Goal: Find specific page/section: Find specific page/section

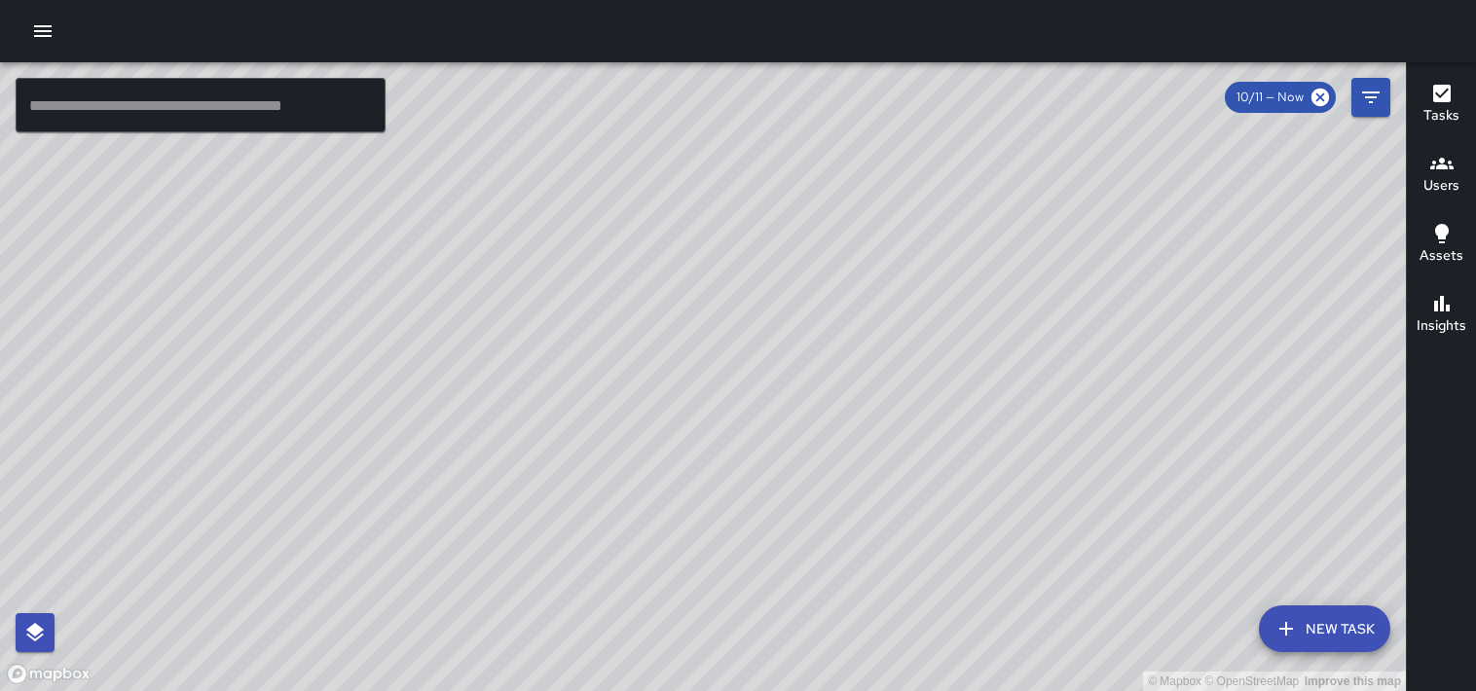
click at [1437, 172] on icon "button" at bounding box center [1442, 163] width 23 height 23
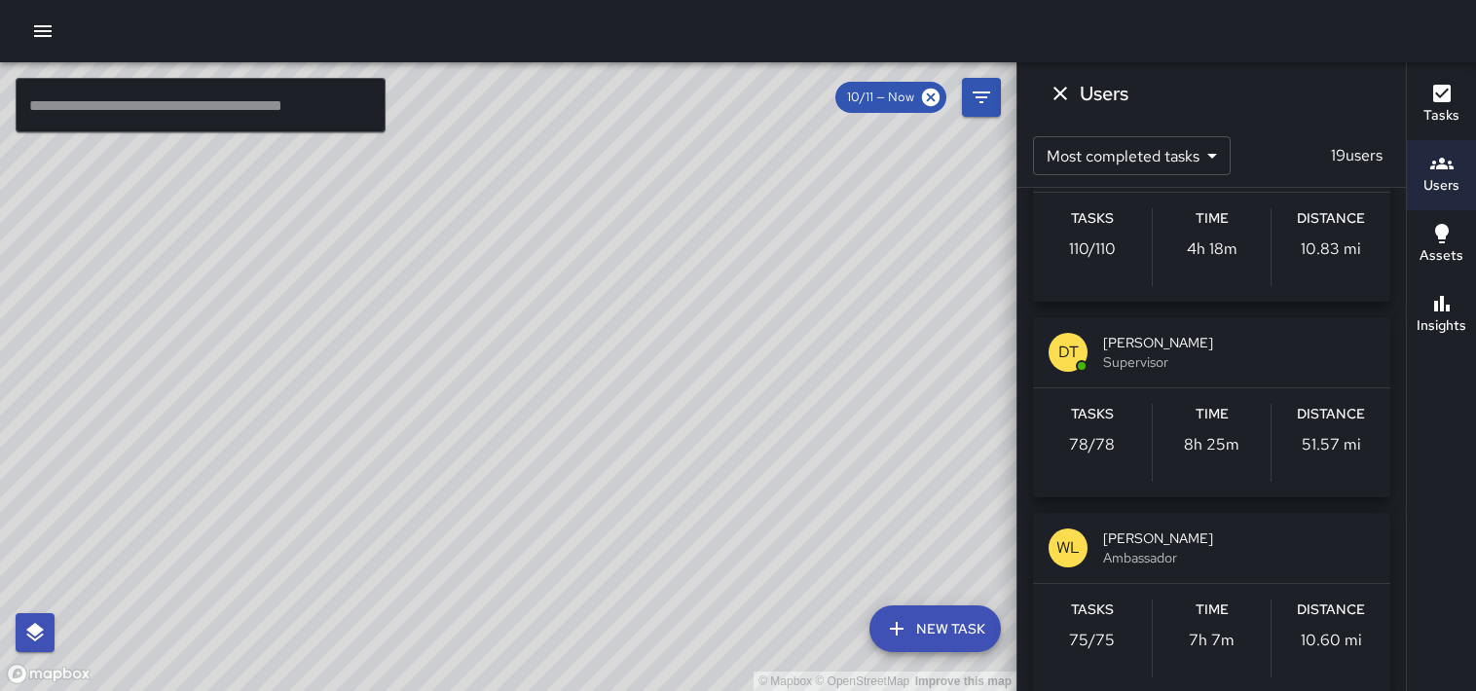
scroll to position [81, 0]
click at [1172, 354] on span "Supervisor" at bounding box center [1239, 362] width 272 height 19
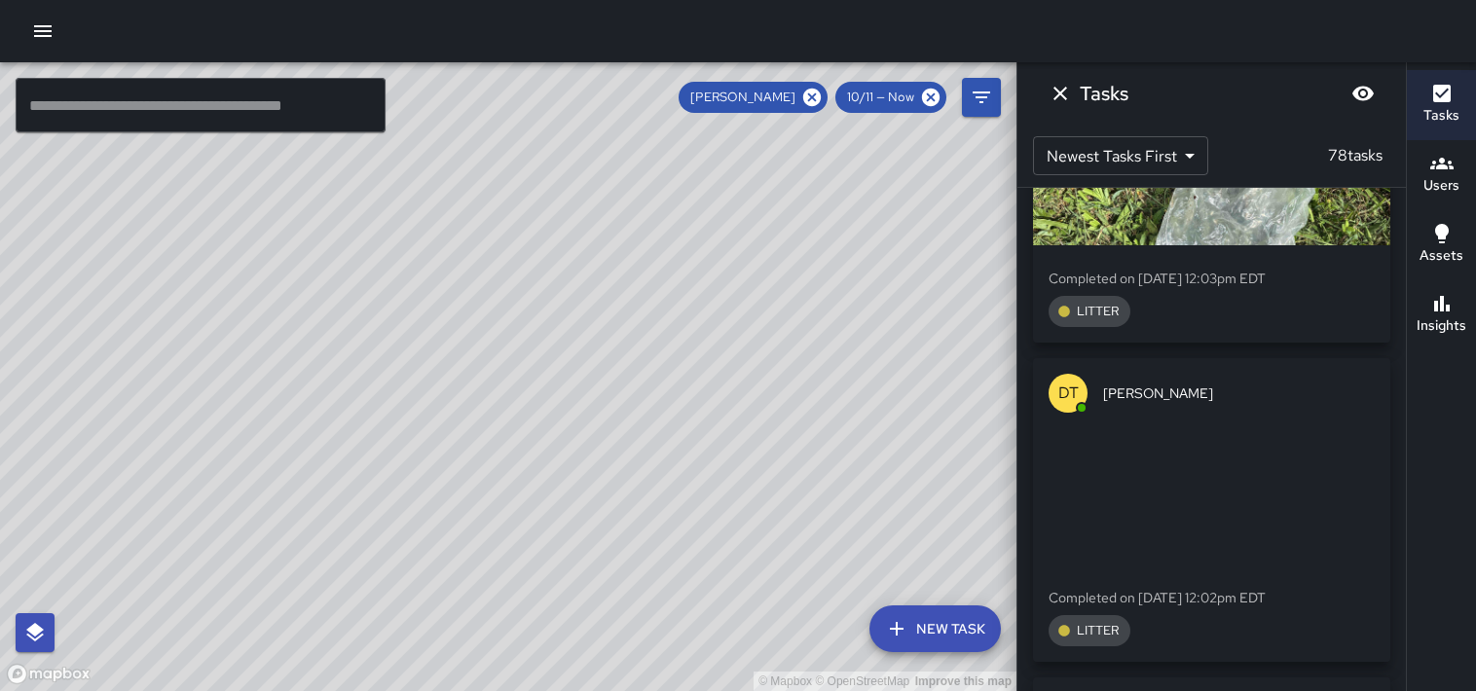
scroll to position [2522, 0]
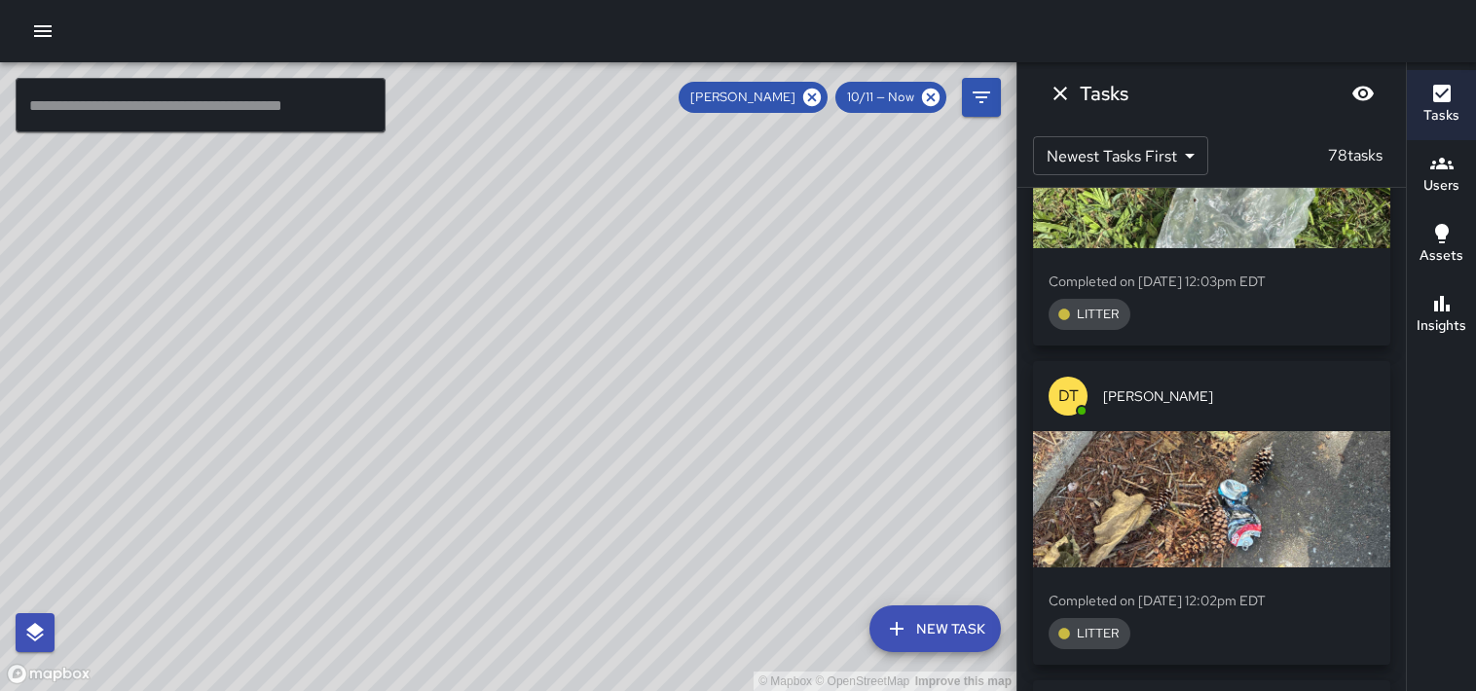
click at [1326, 456] on div "button" at bounding box center [1211, 499] width 357 height 136
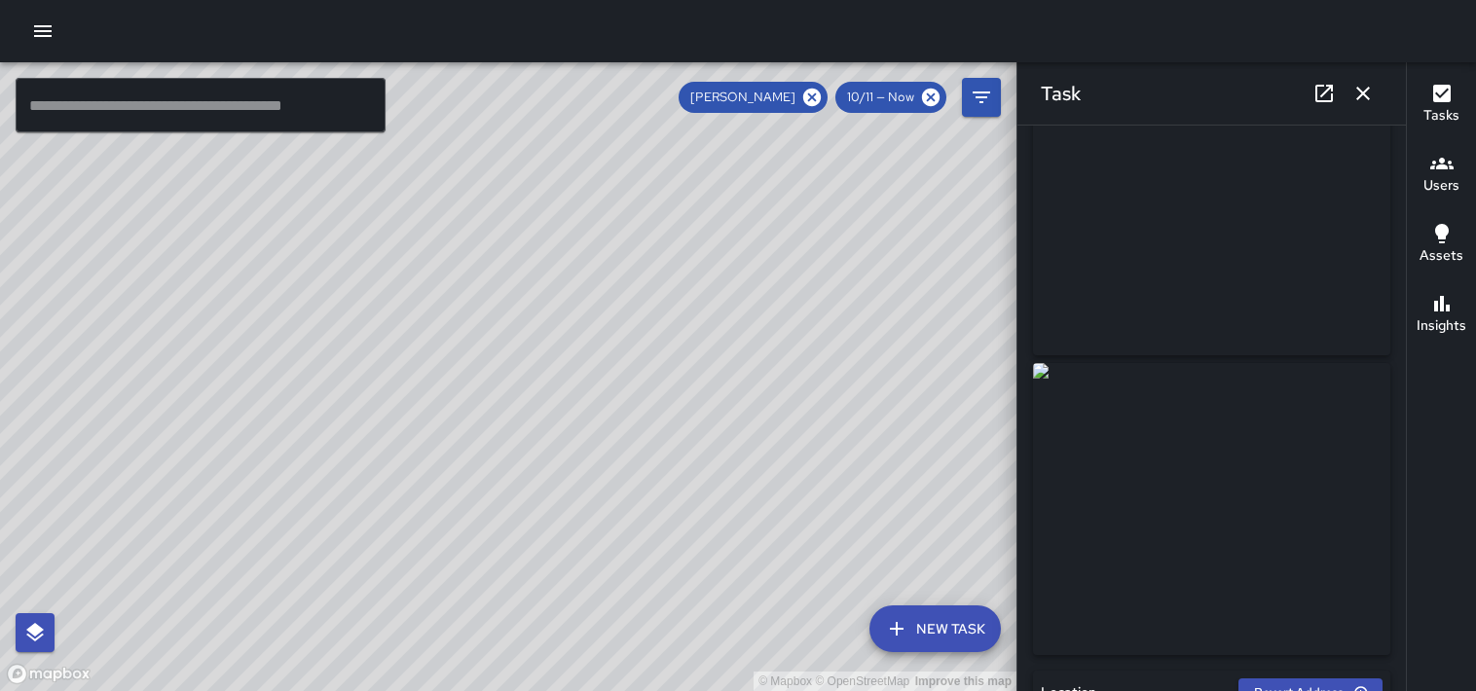
scroll to position [78, 0]
click at [1363, 93] on icon "button" at bounding box center [1364, 94] width 14 height 14
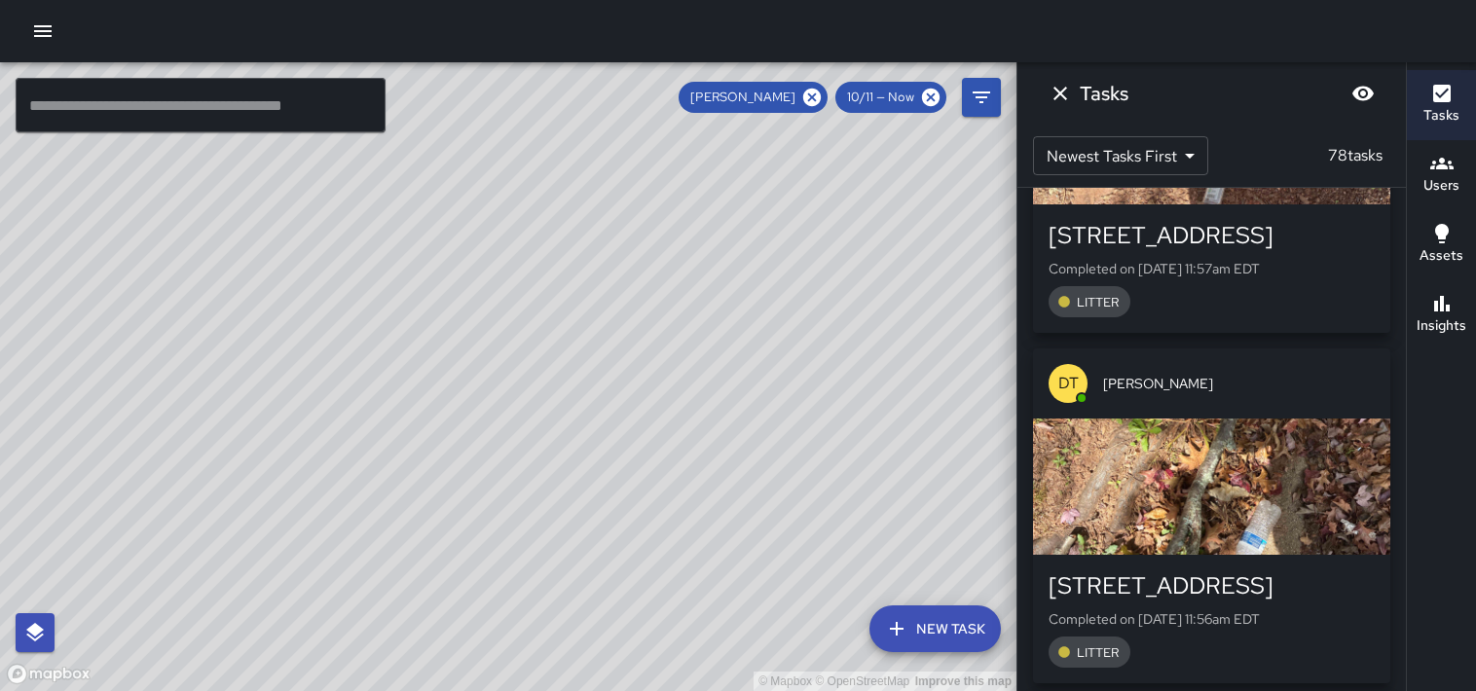
scroll to position [3910, 0]
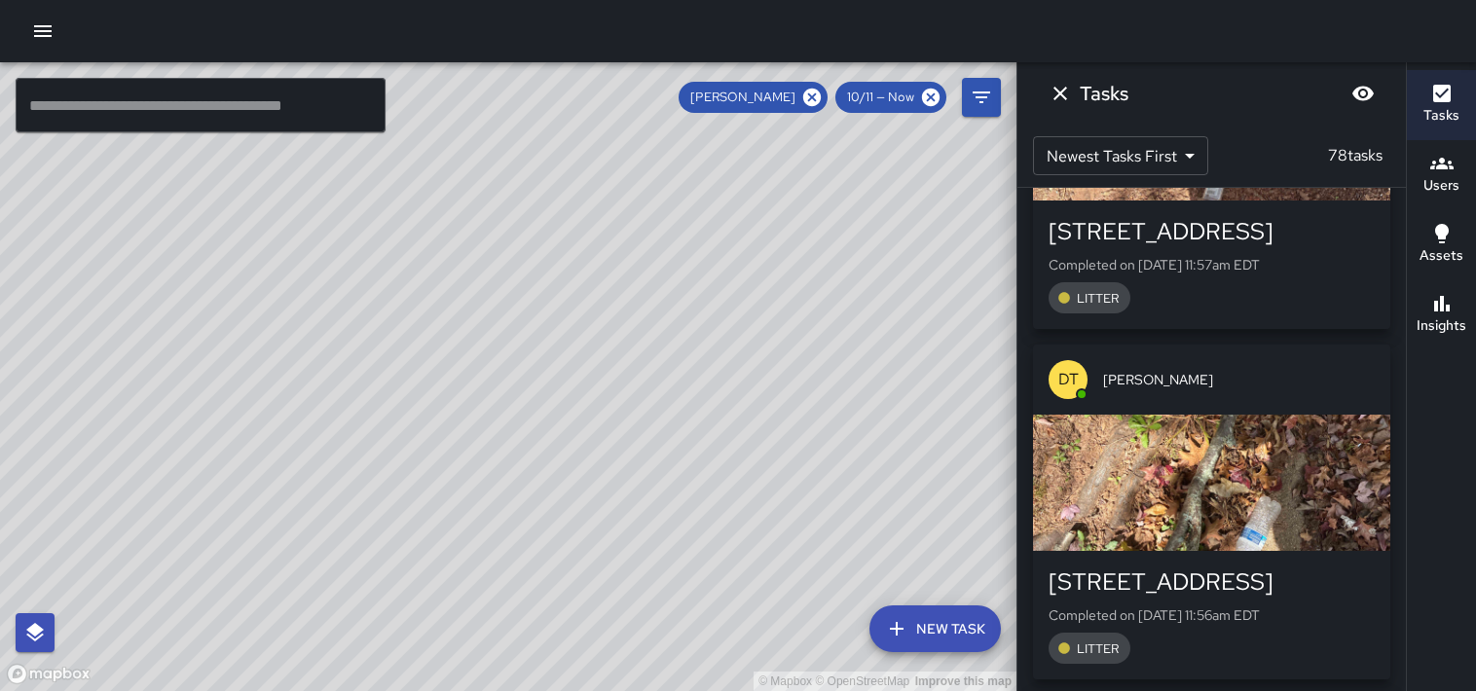
click at [1336, 446] on div "button" at bounding box center [1211, 483] width 357 height 136
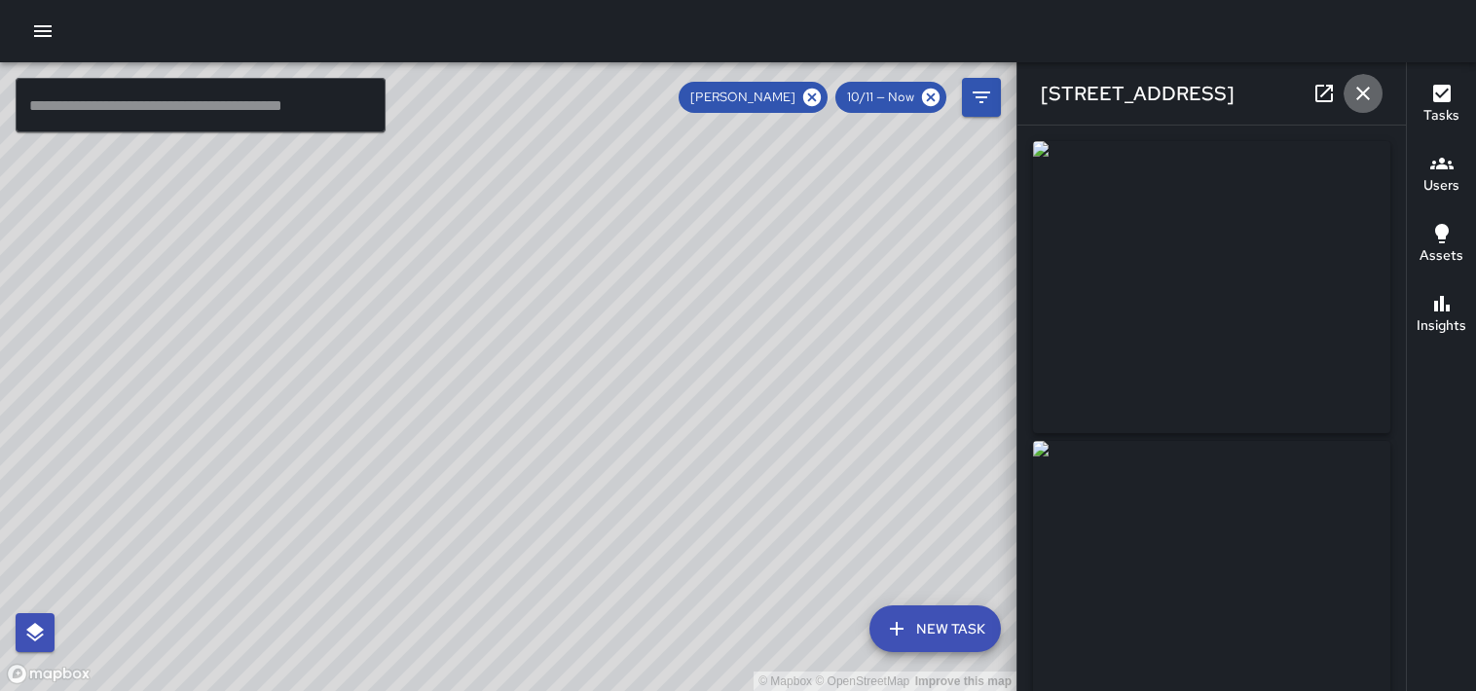
click at [1367, 105] on button "button" at bounding box center [1363, 93] width 39 height 39
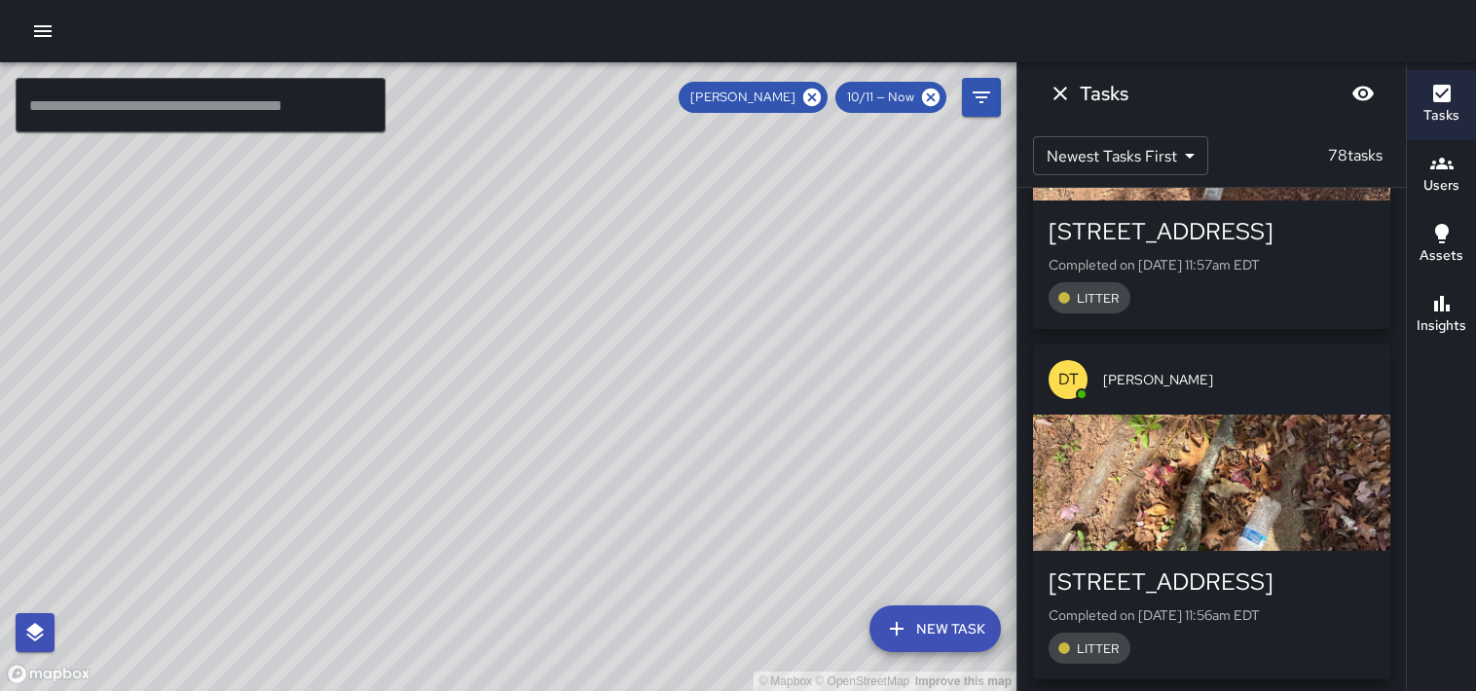
click at [1362, 633] on div "LITTER" at bounding box center [1212, 648] width 326 height 31
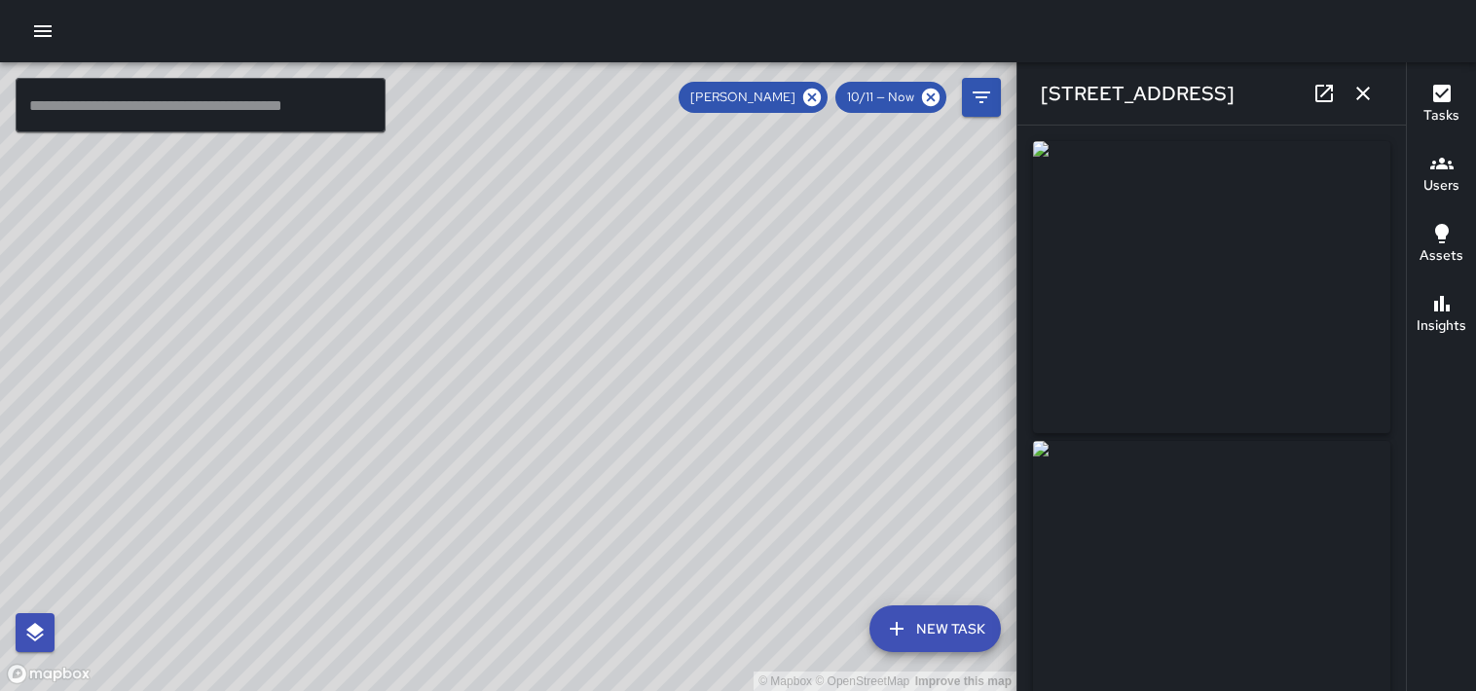
type input "**********"
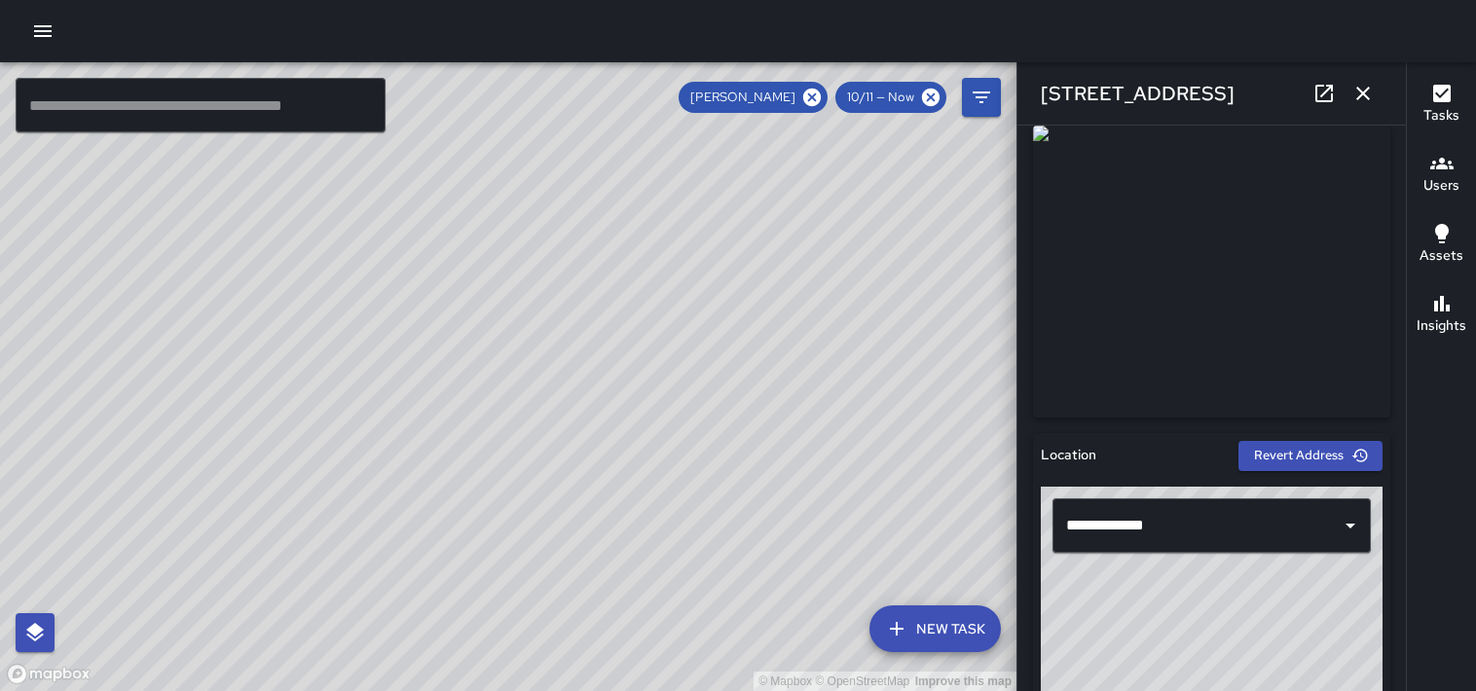
scroll to position [319, 0]
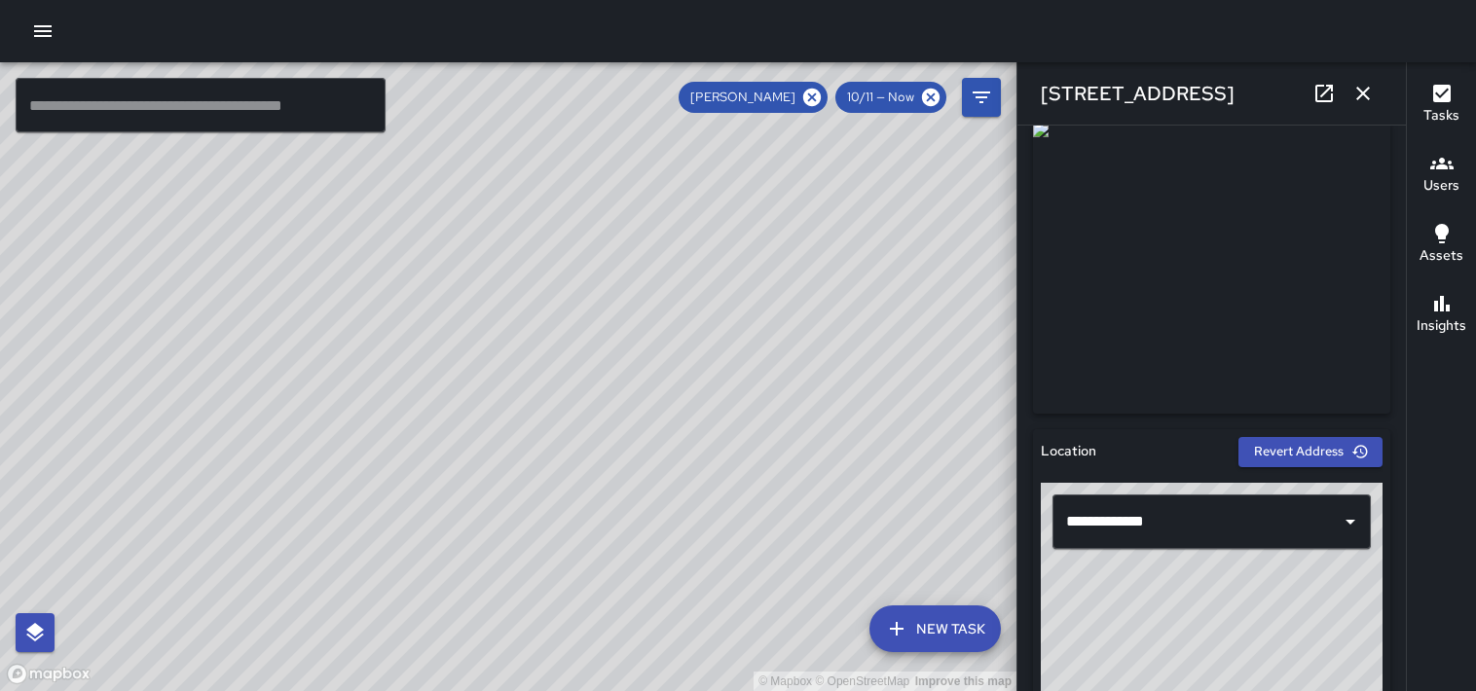
click at [1364, 109] on button "button" at bounding box center [1363, 93] width 39 height 39
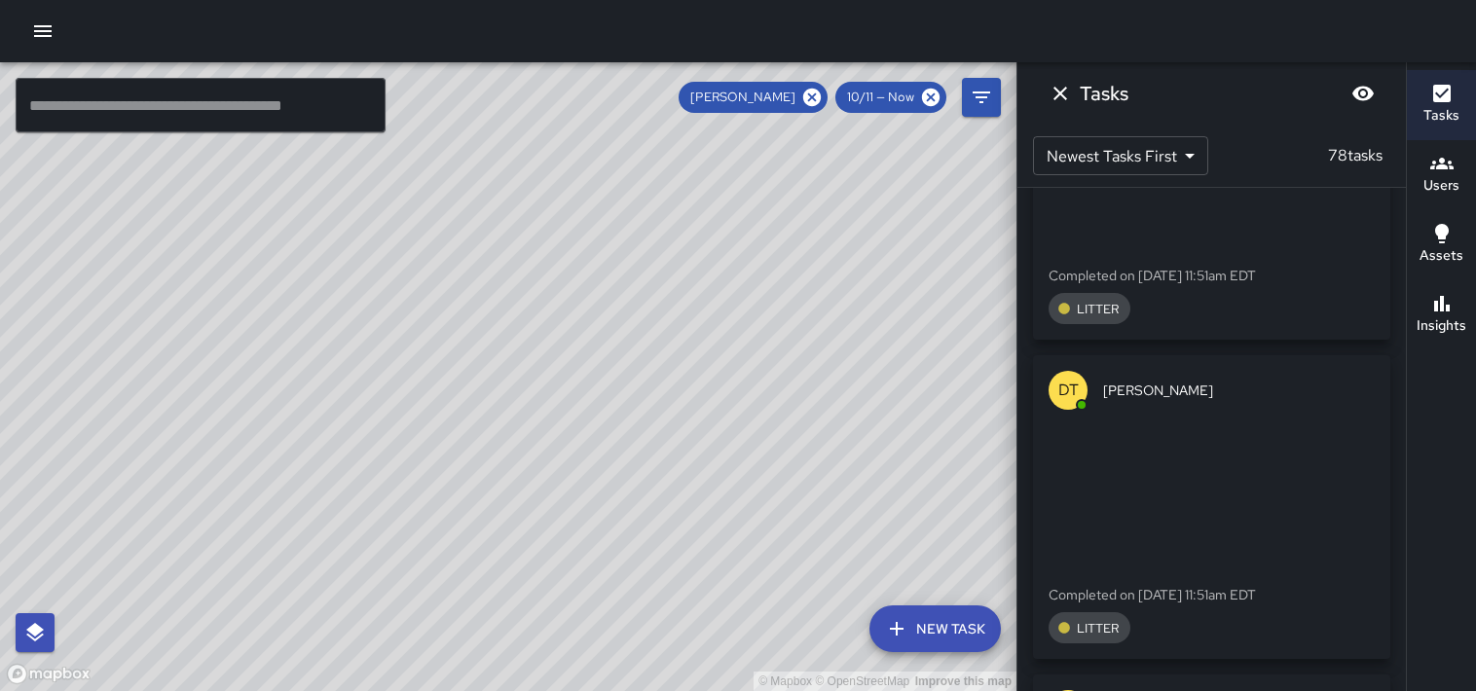
scroll to position [5590, 0]
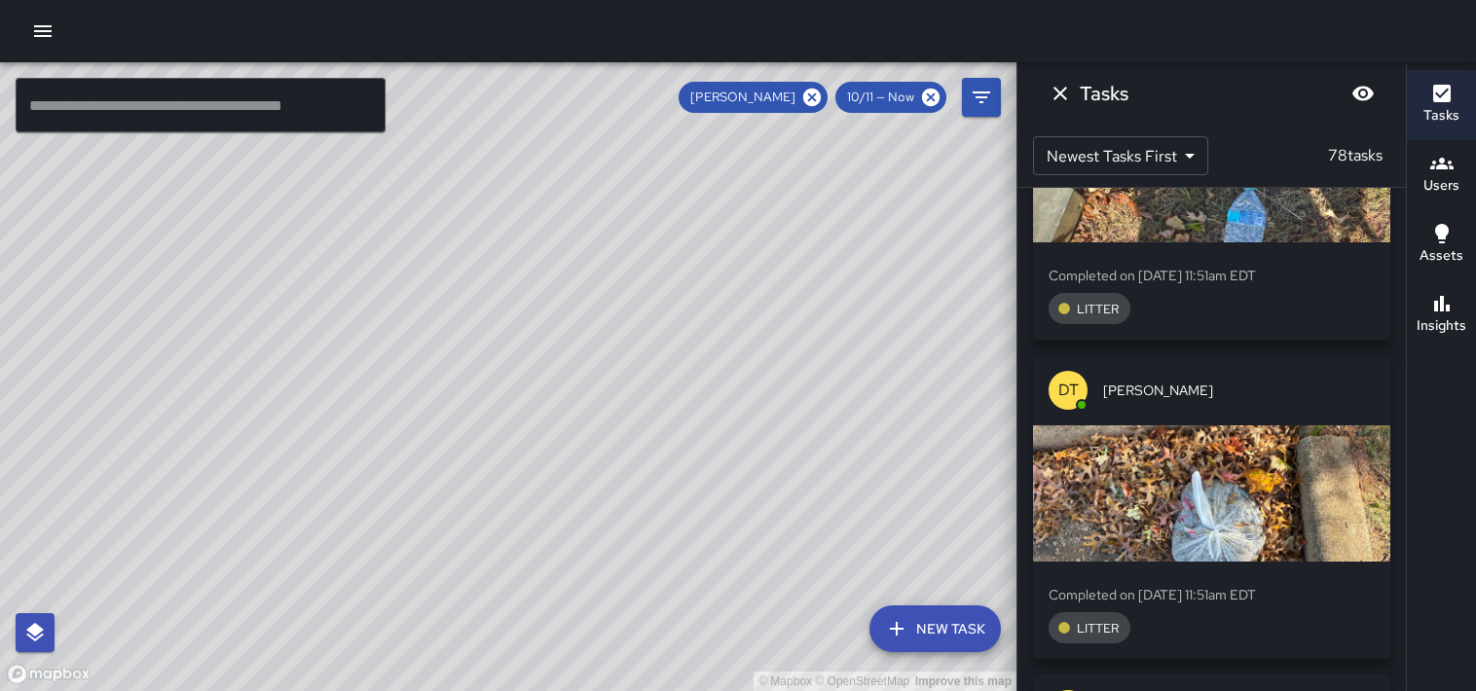
click at [1332, 426] on div "button" at bounding box center [1211, 494] width 357 height 136
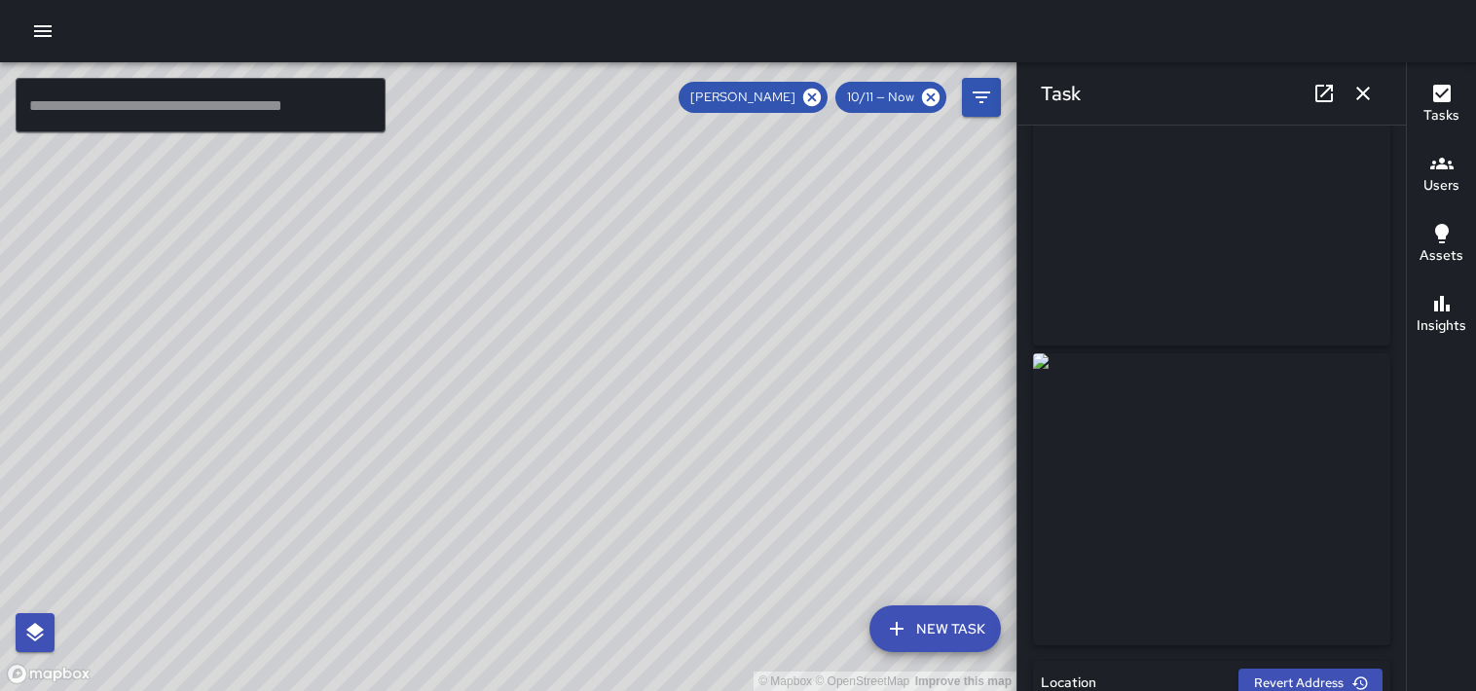
scroll to position [90, 0]
click at [1363, 93] on icon "button" at bounding box center [1364, 94] width 14 height 14
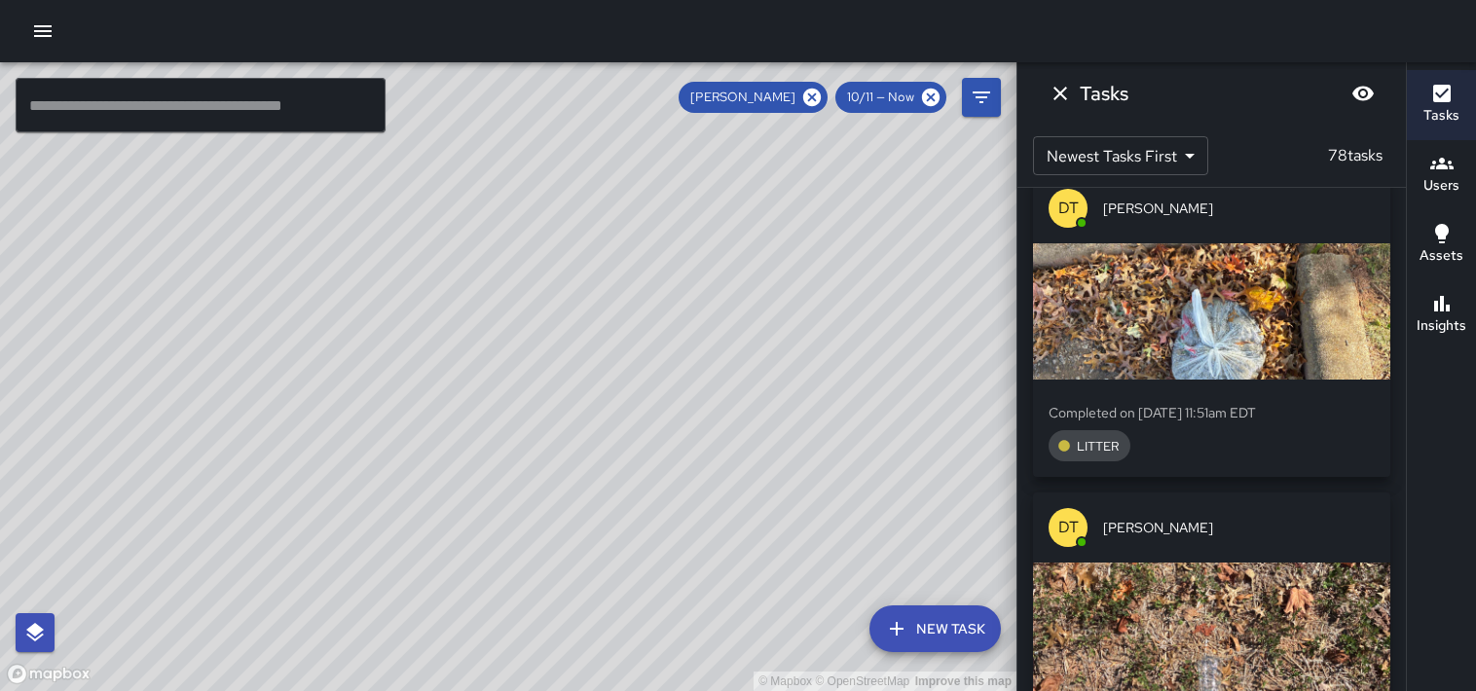
scroll to position [5773, 0]
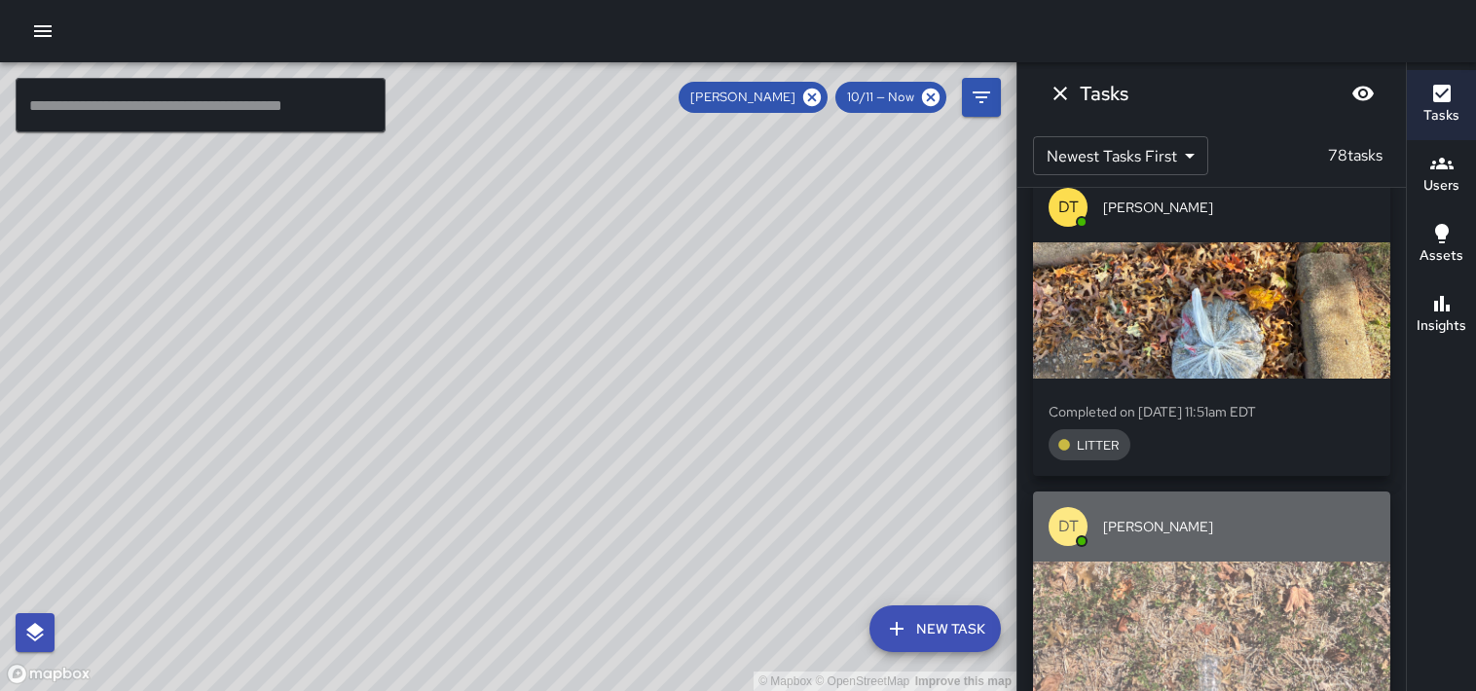
click at [1321, 562] on div "button" at bounding box center [1211, 630] width 357 height 136
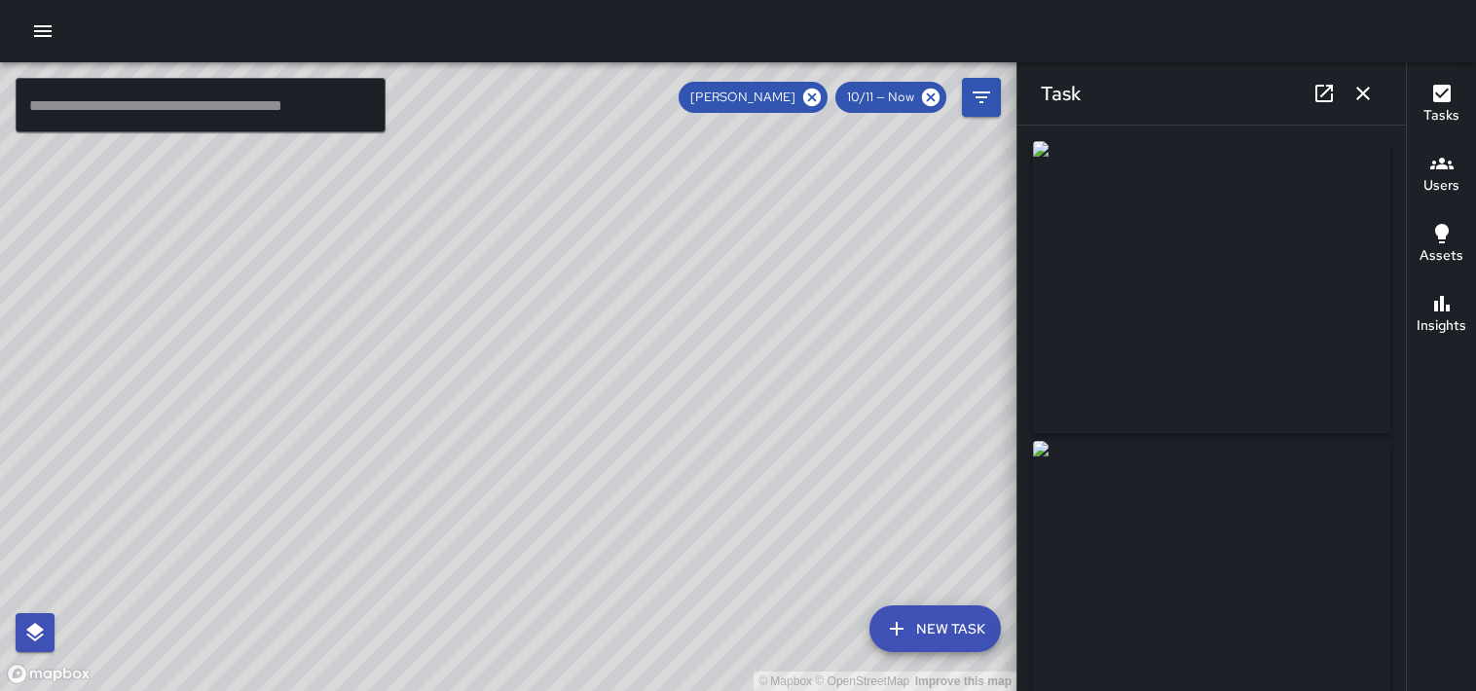
click at [1363, 93] on icon "button" at bounding box center [1364, 94] width 14 height 14
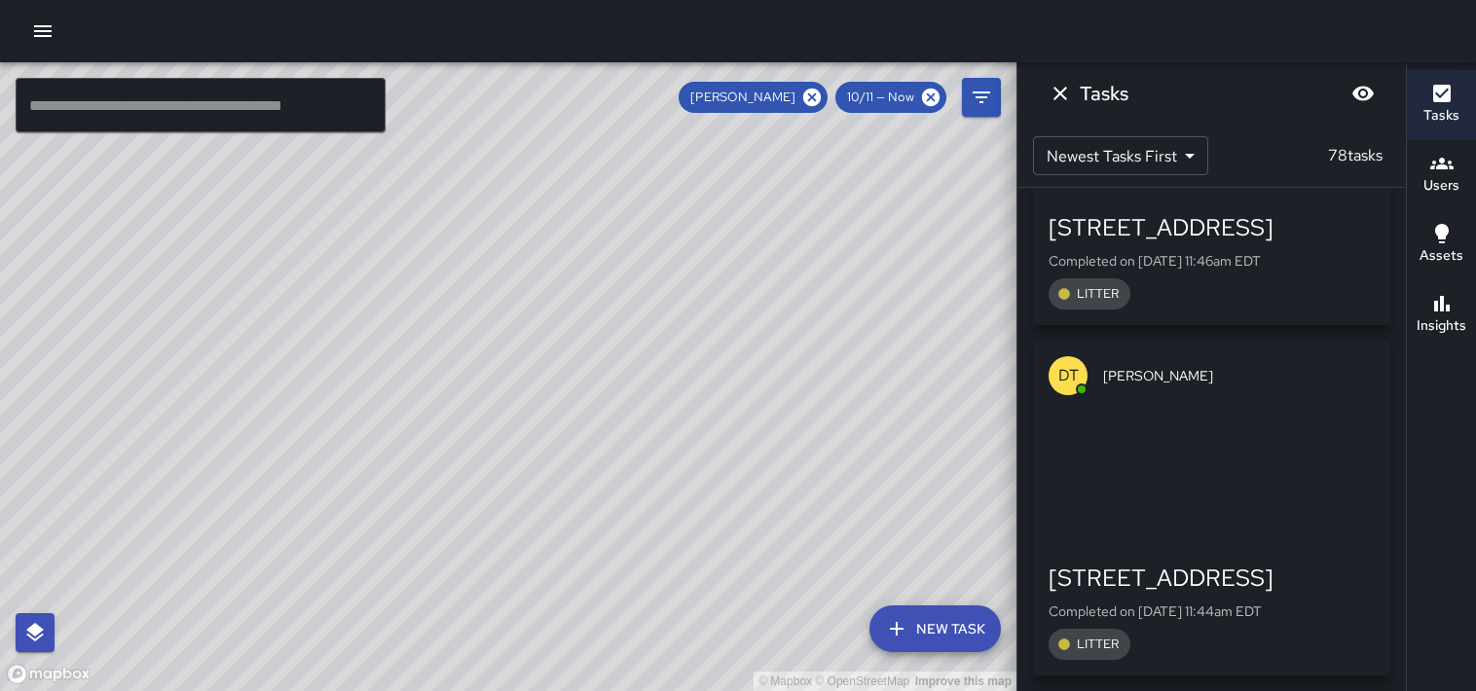
scroll to position [7332, 0]
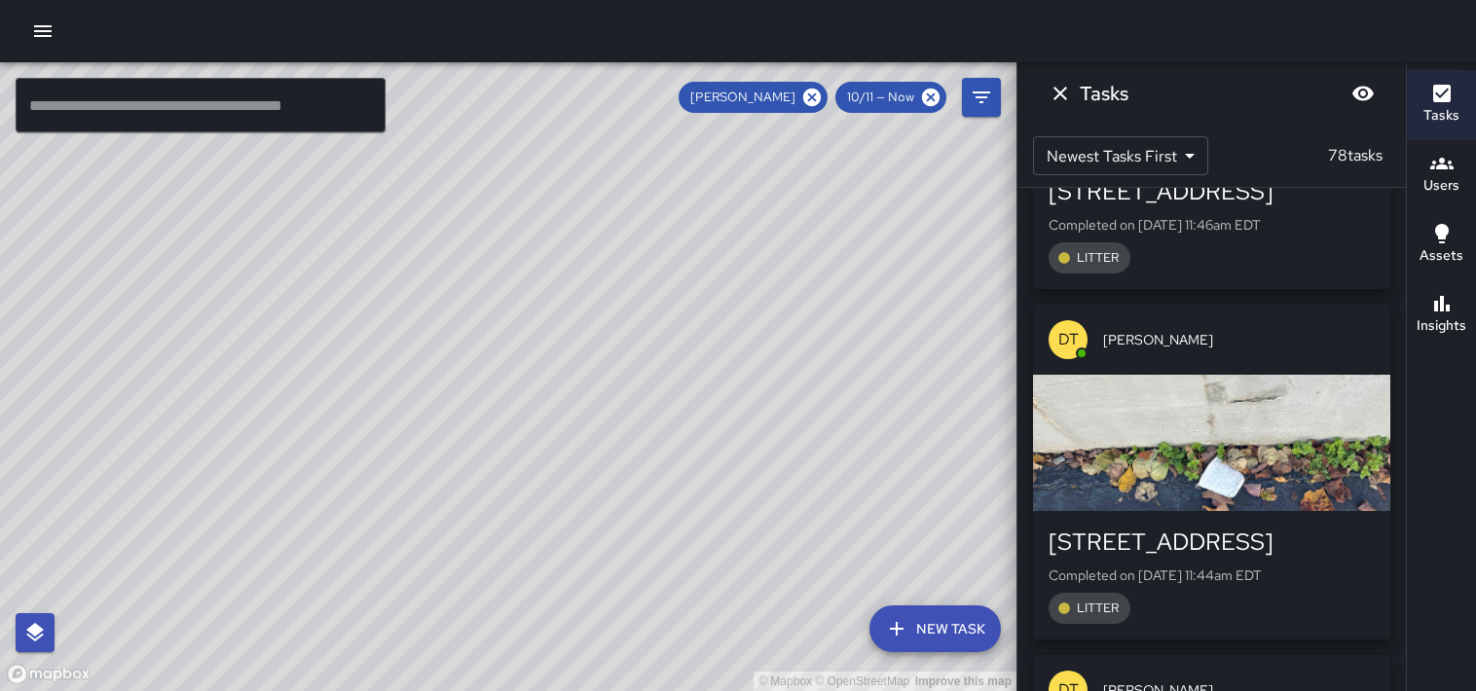
click at [1332, 511] on div "[STREET_ADDRESS] Completed on [DATE] 11:44am EDT LITTER" at bounding box center [1211, 575] width 357 height 129
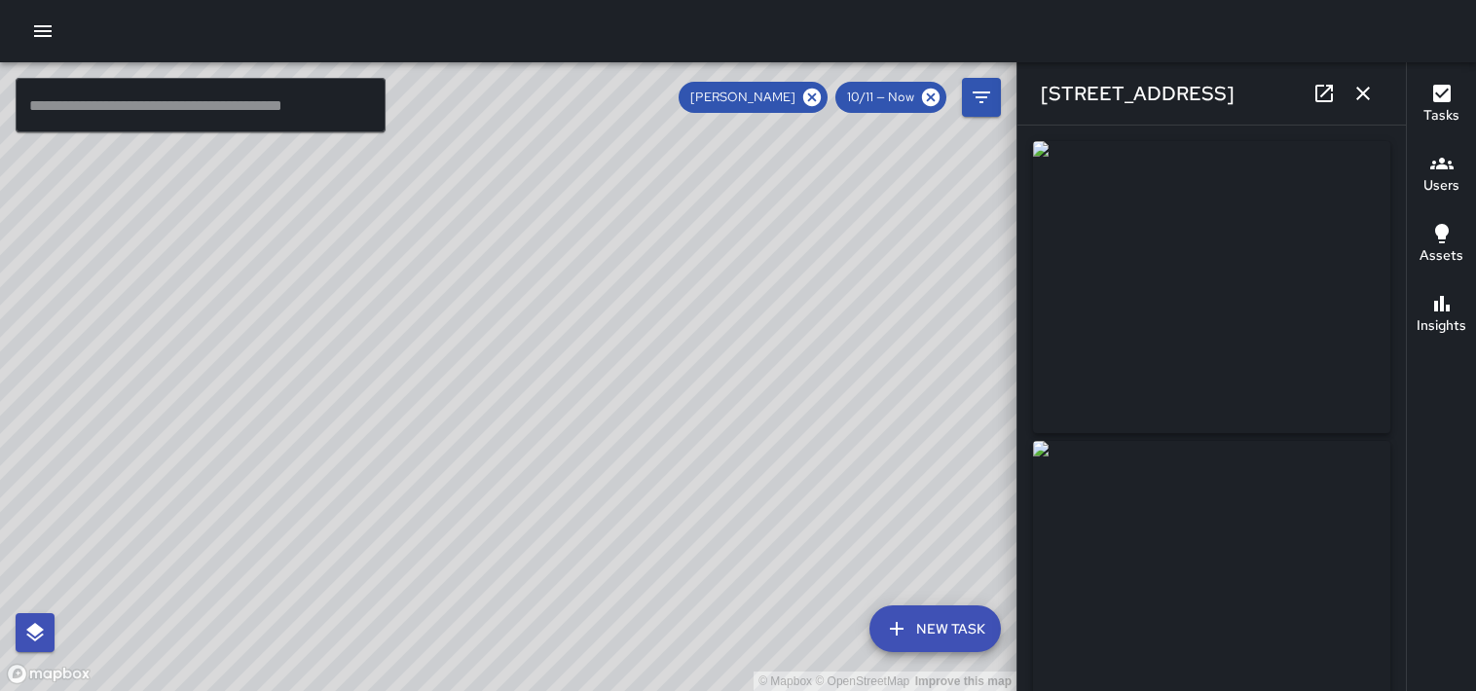
click at [1372, 108] on button "button" at bounding box center [1363, 93] width 39 height 39
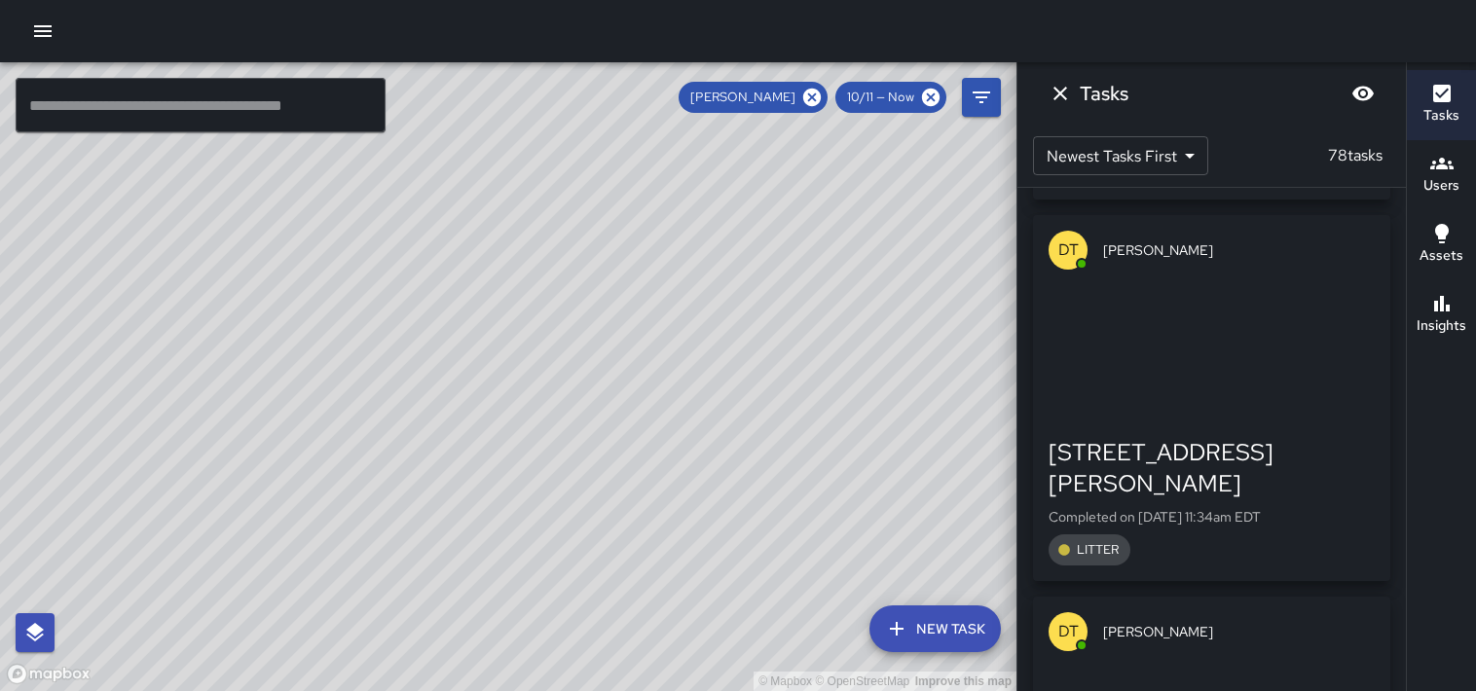
scroll to position [10210, 0]
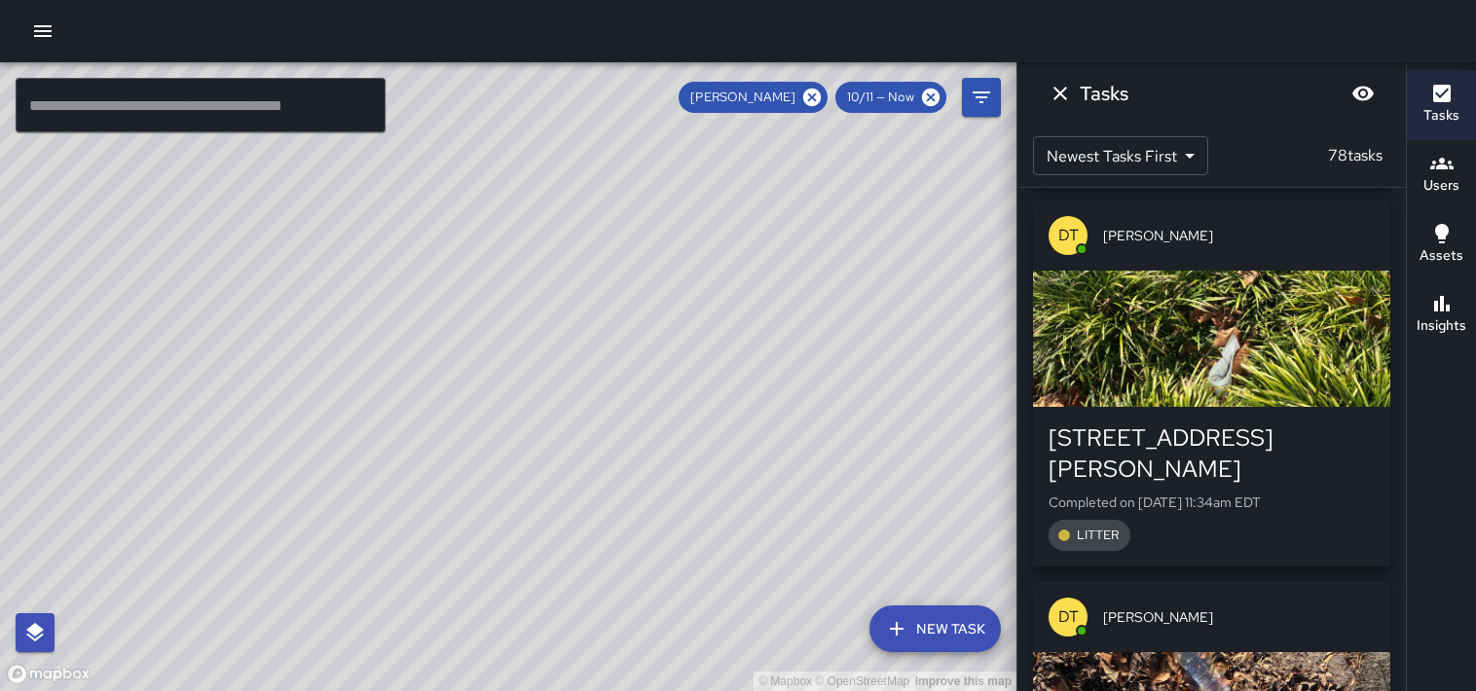
click at [1076, 103] on button "Dismiss" at bounding box center [1060, 93] width 39 height 39
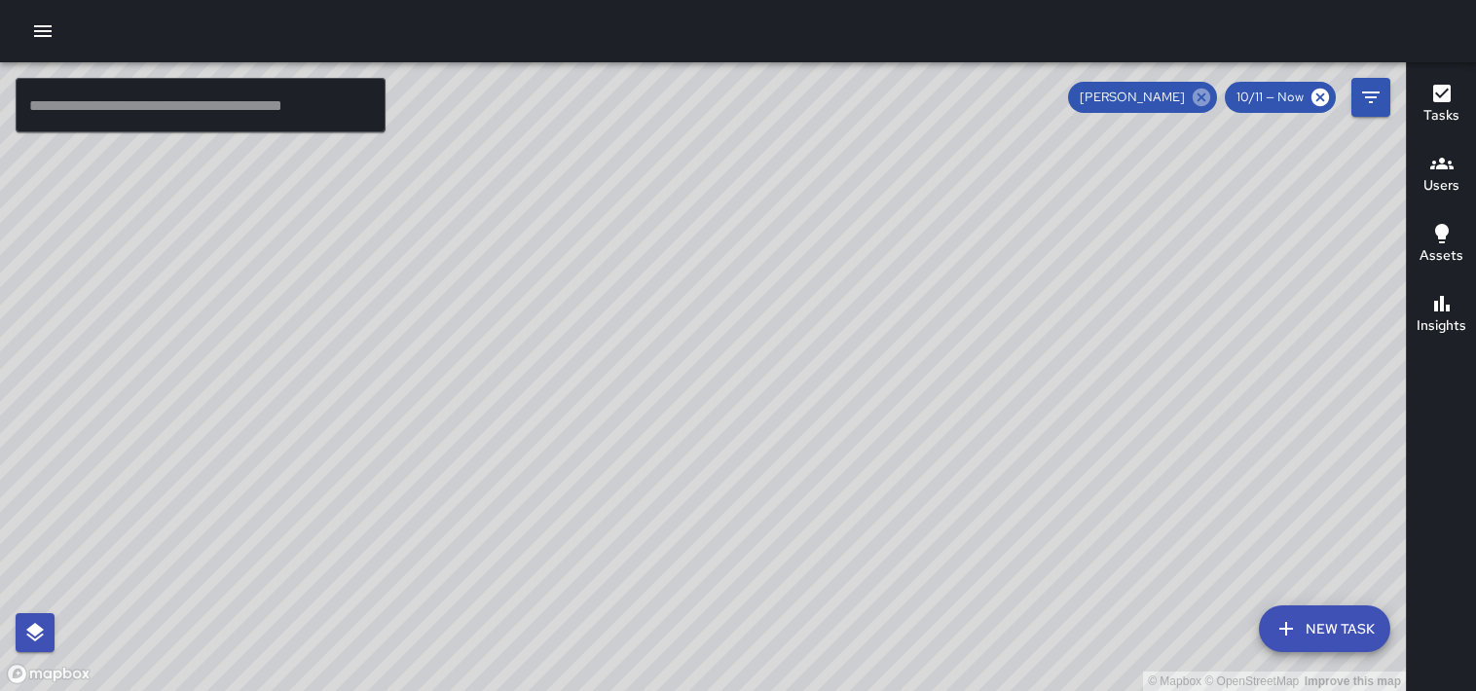
click at [1205, 100] on icon at bounding box center [1201, 97] width 21 height 21
click at [1454, 183] on h6 "Users" at bounding box center [1442, 185] width 36 height 21
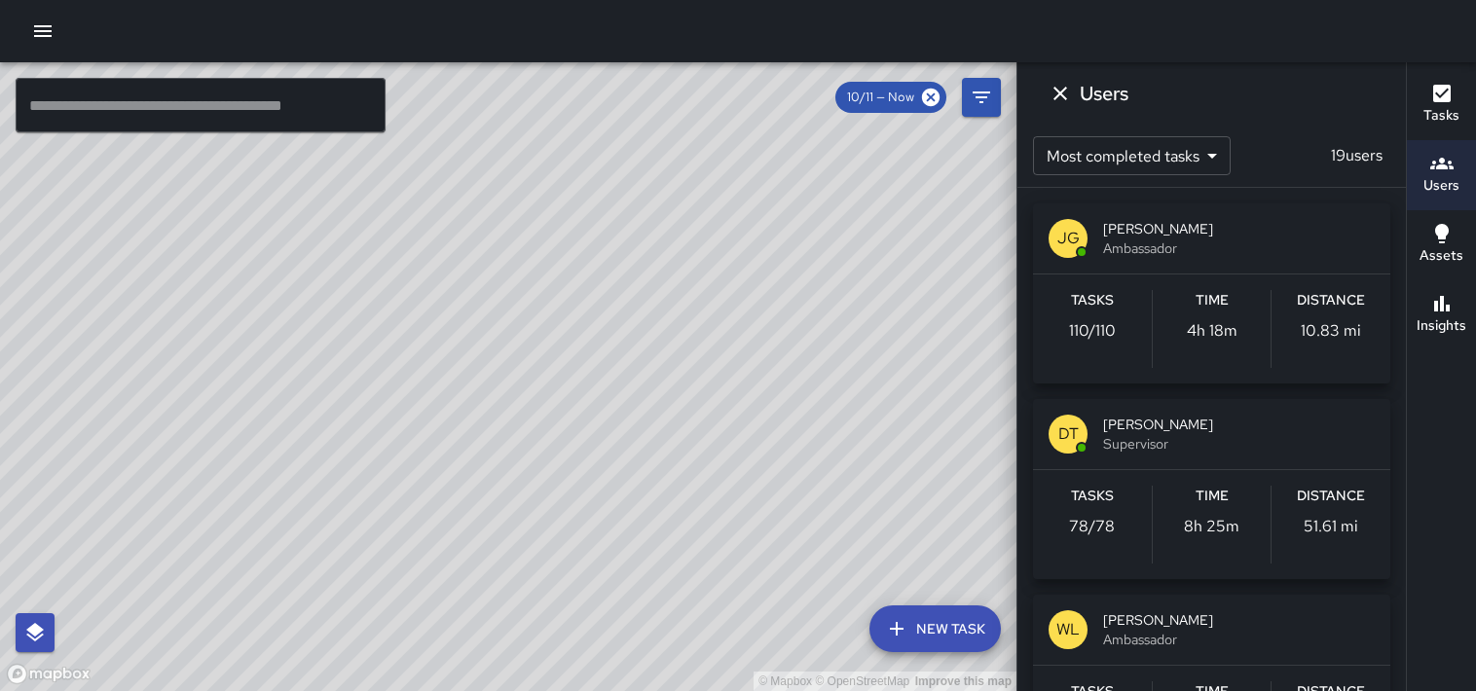
click at [1183, 619] on span "[PERSON_NAME]" at bounding box center [1239, 620] width 272 height 19
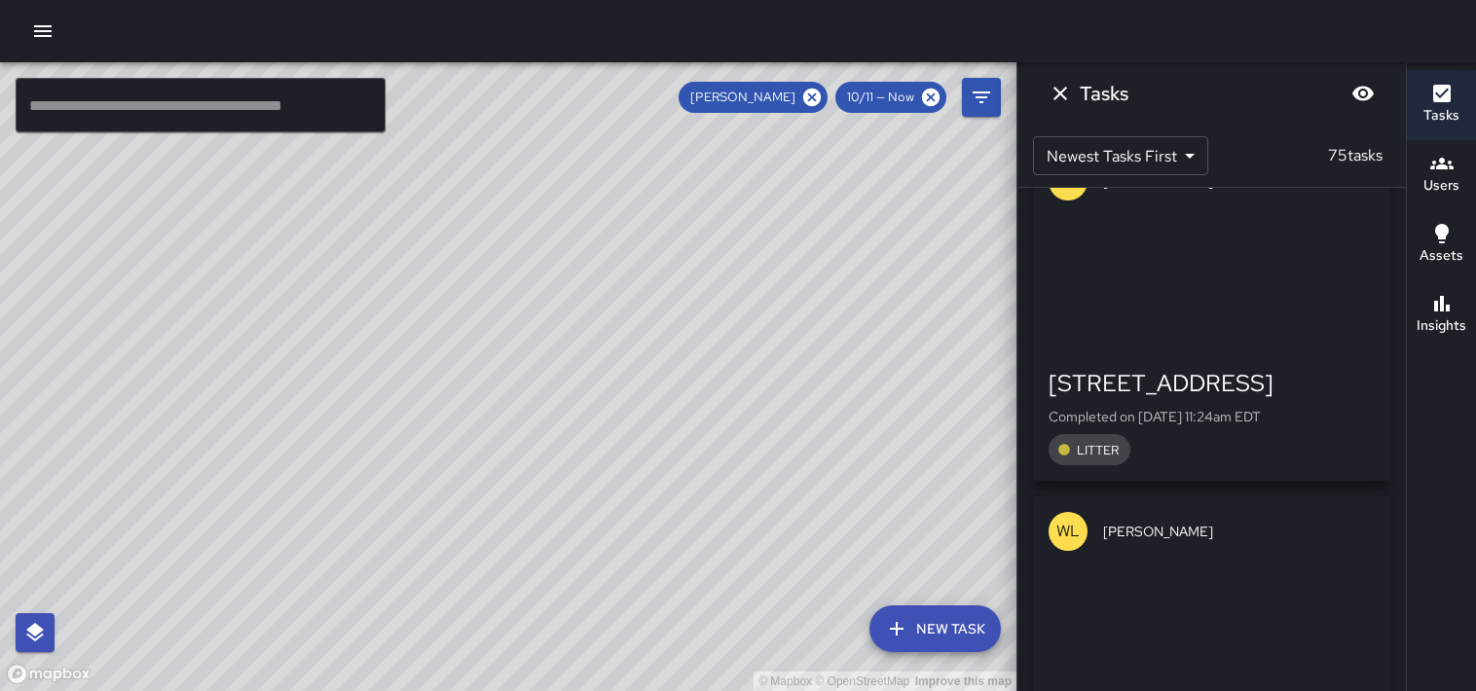
scroll to position [12220, 0]
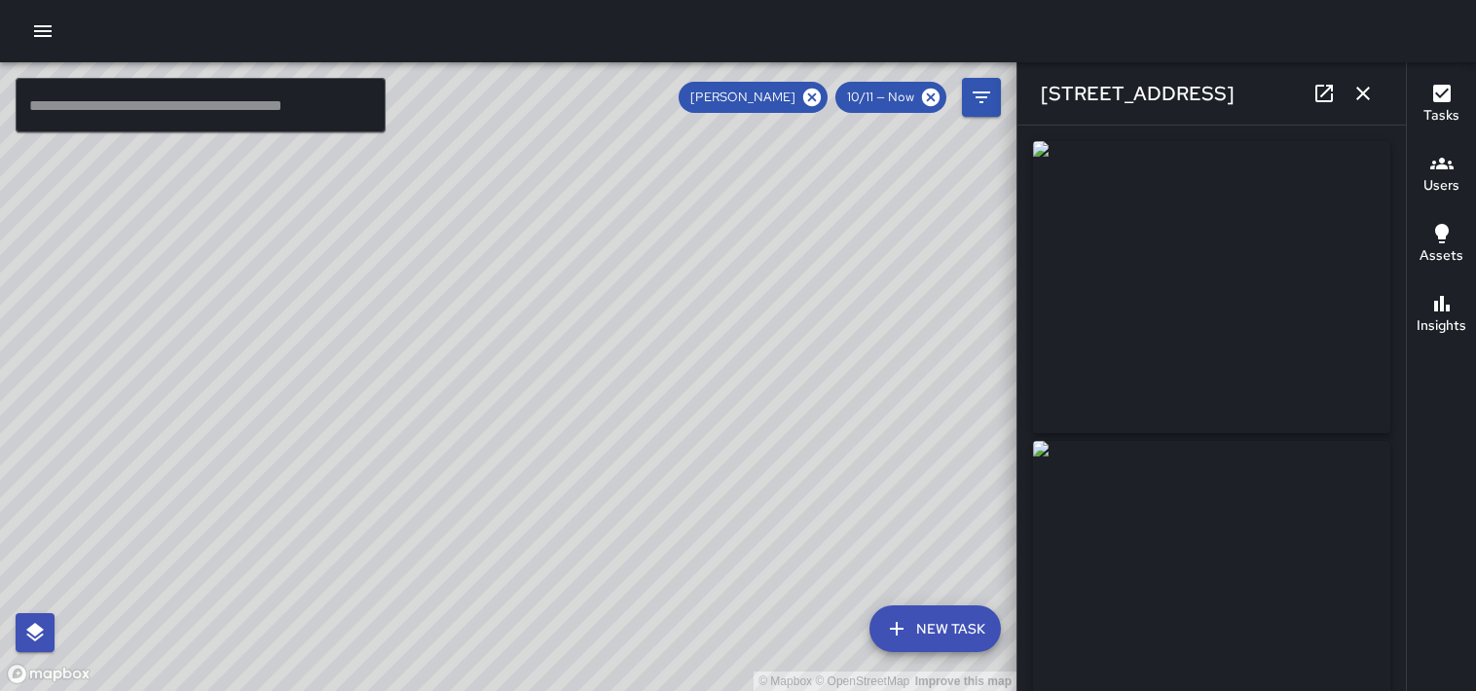
type input "**********"
click at [1363, 93] on icon "button" at bounding box center [1364, 94] width 14 height 14
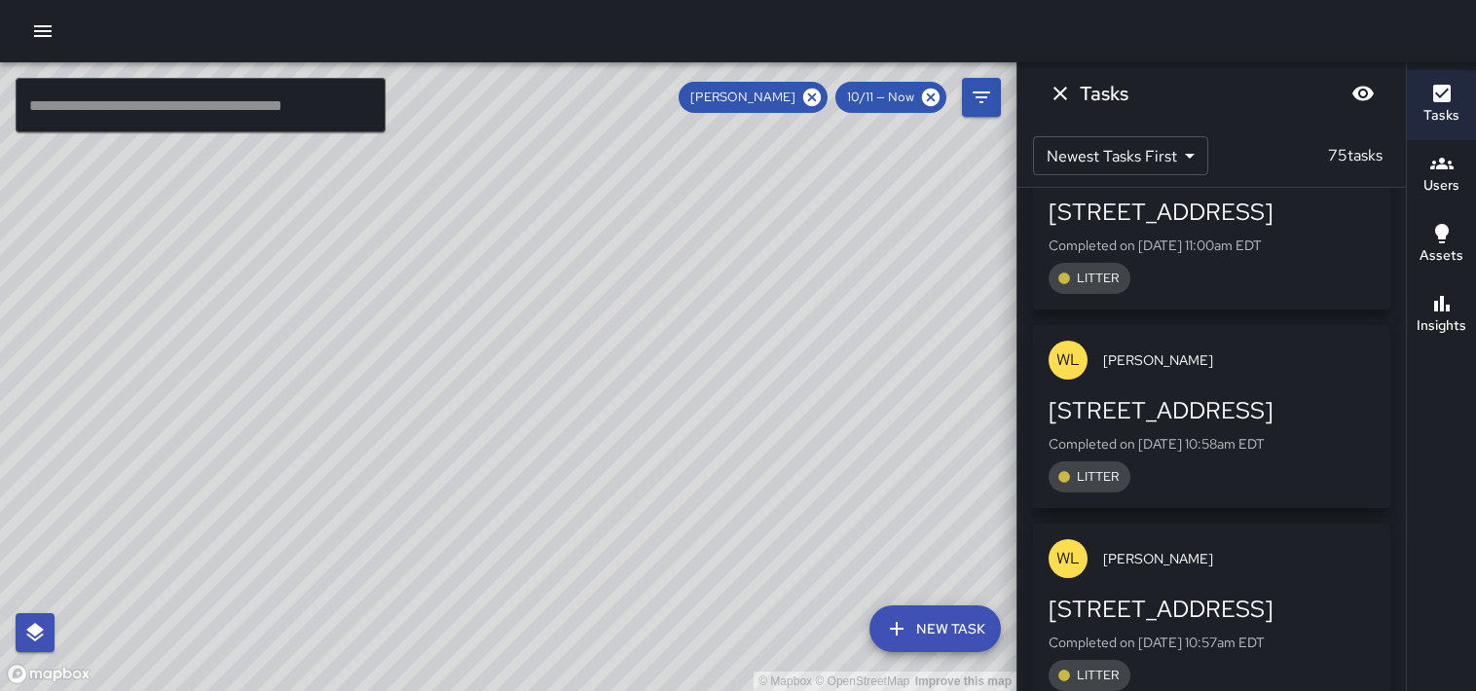
scroll to position [15047, 0]
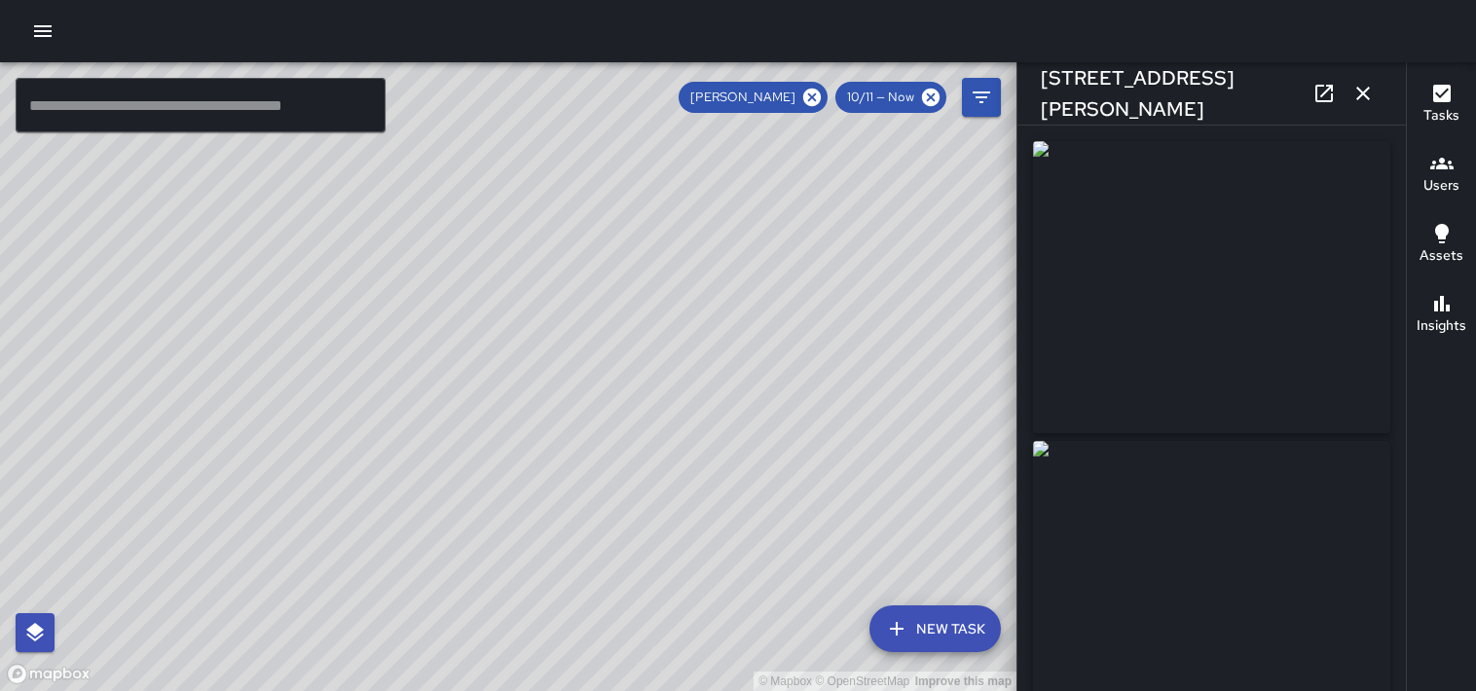
type input "**********"
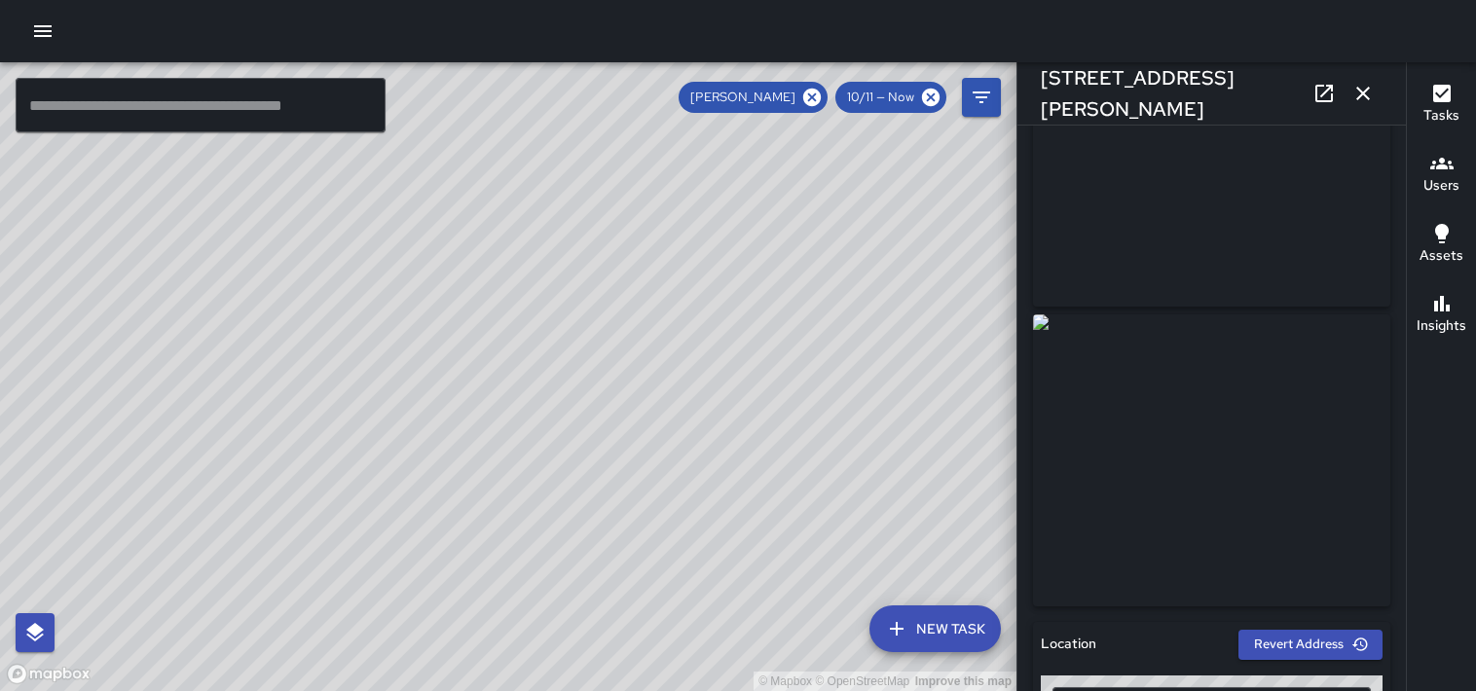
scroll to position [128, 0]
click at [1367, 94] on icon "button" at bounding box center [1363, 93] width 23 height 23
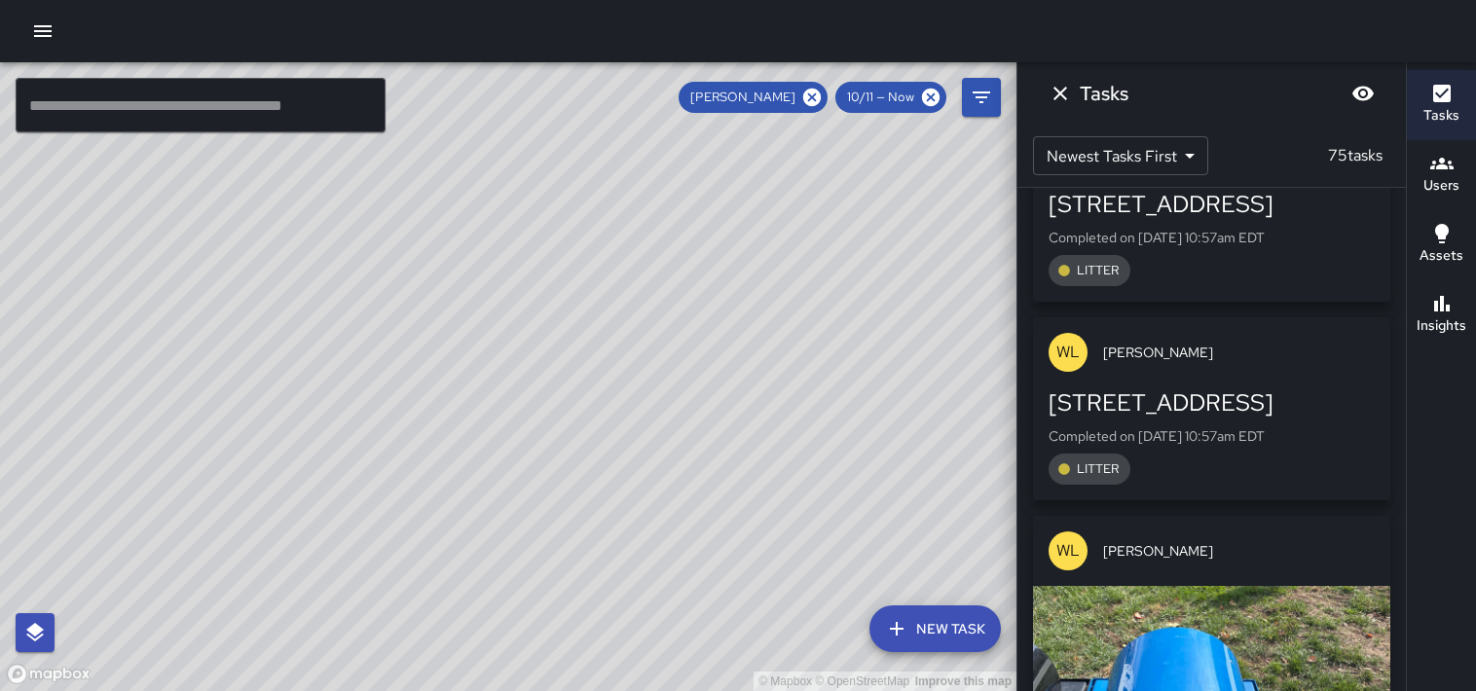
scroll to position [15445, 0]
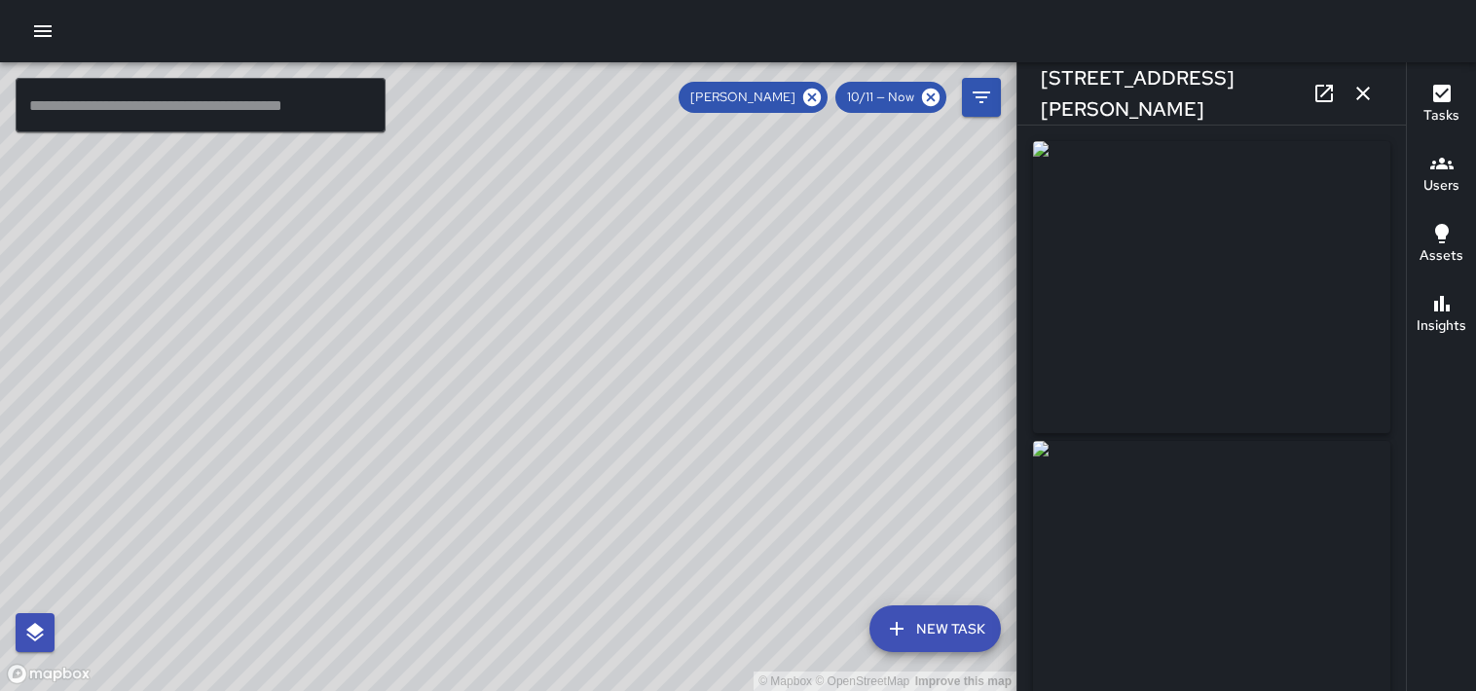
click at [1363, 97] on icon "button" at bounding box center [1363, 93] width 23 height 23
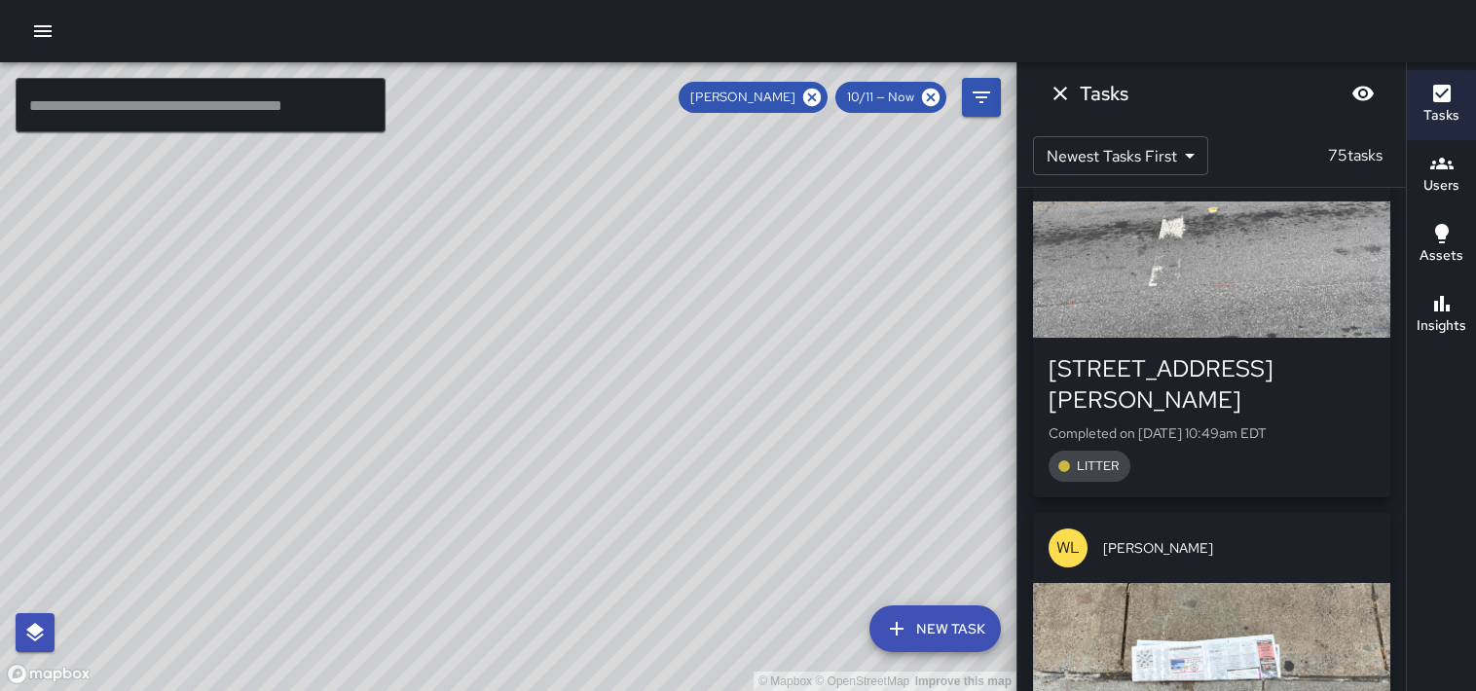
scroll to position [16217, 0]
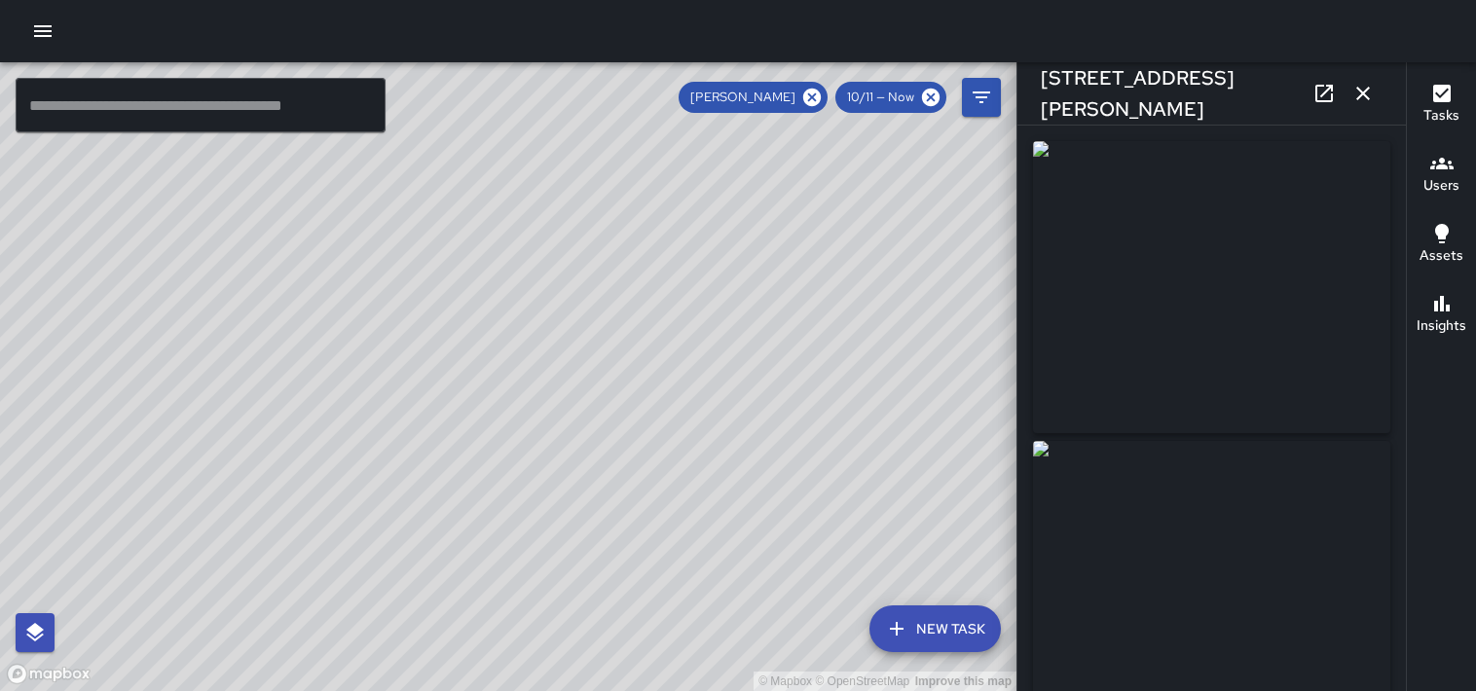
type input "**********"
click at [1371, 104] on icon "button" at bounding box center [1363, 93] width 23 height 23
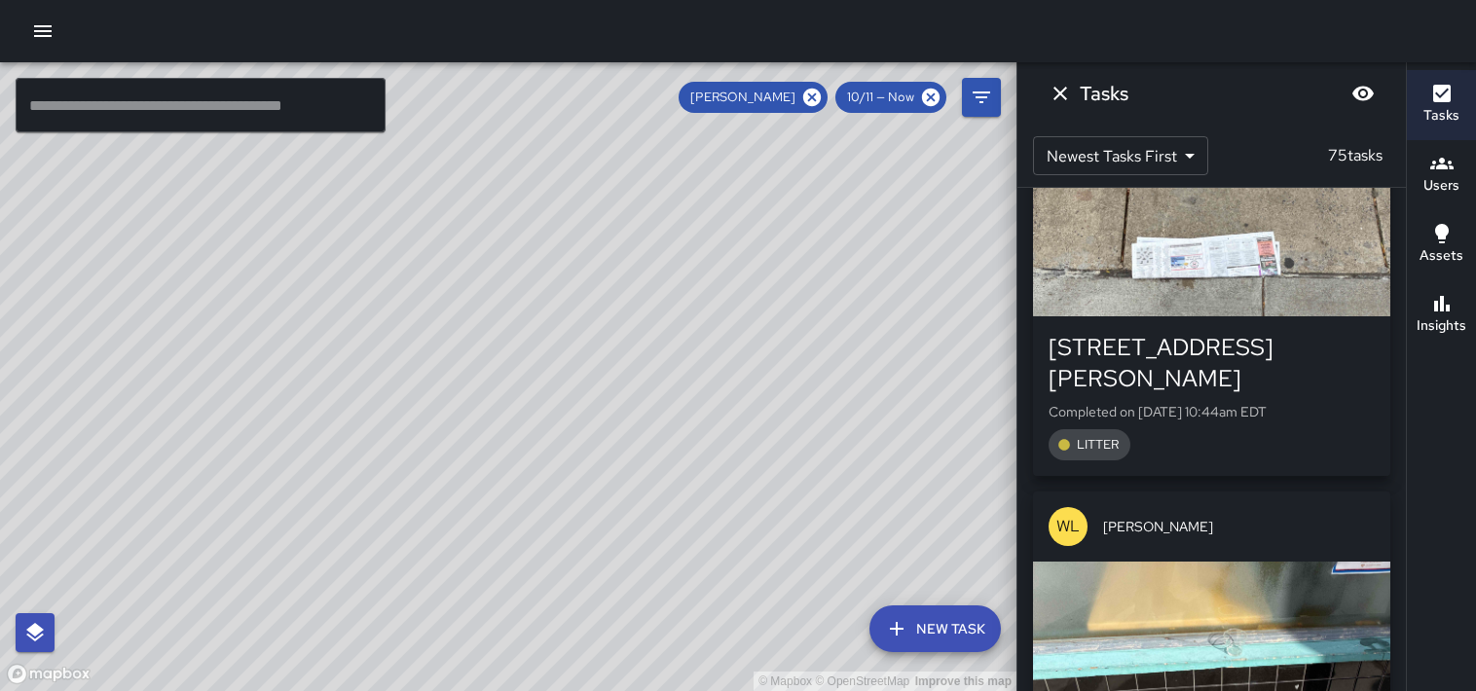
scroll to position [16617, 0]
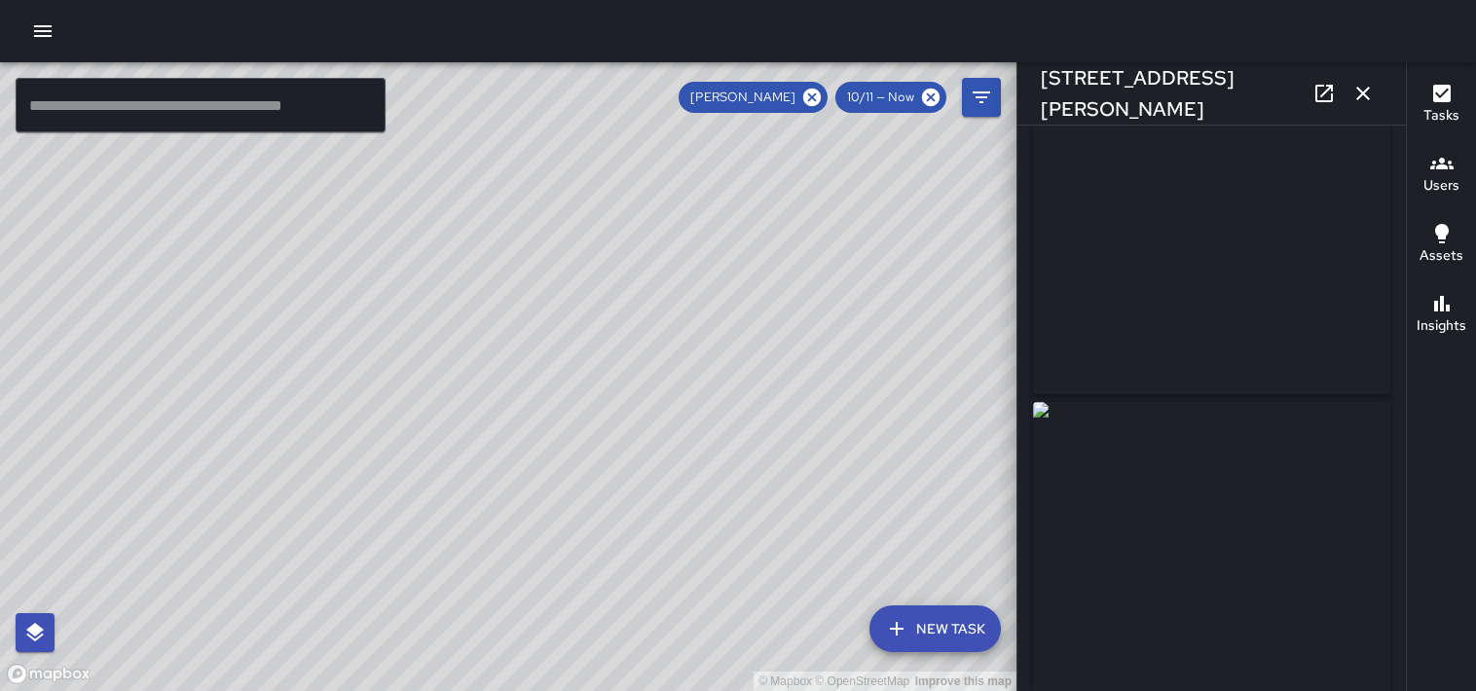
scroll to position [0, 0]
click at [1363, 93] on icon "button" at bounding box center [1364, 94] width 14 height 14
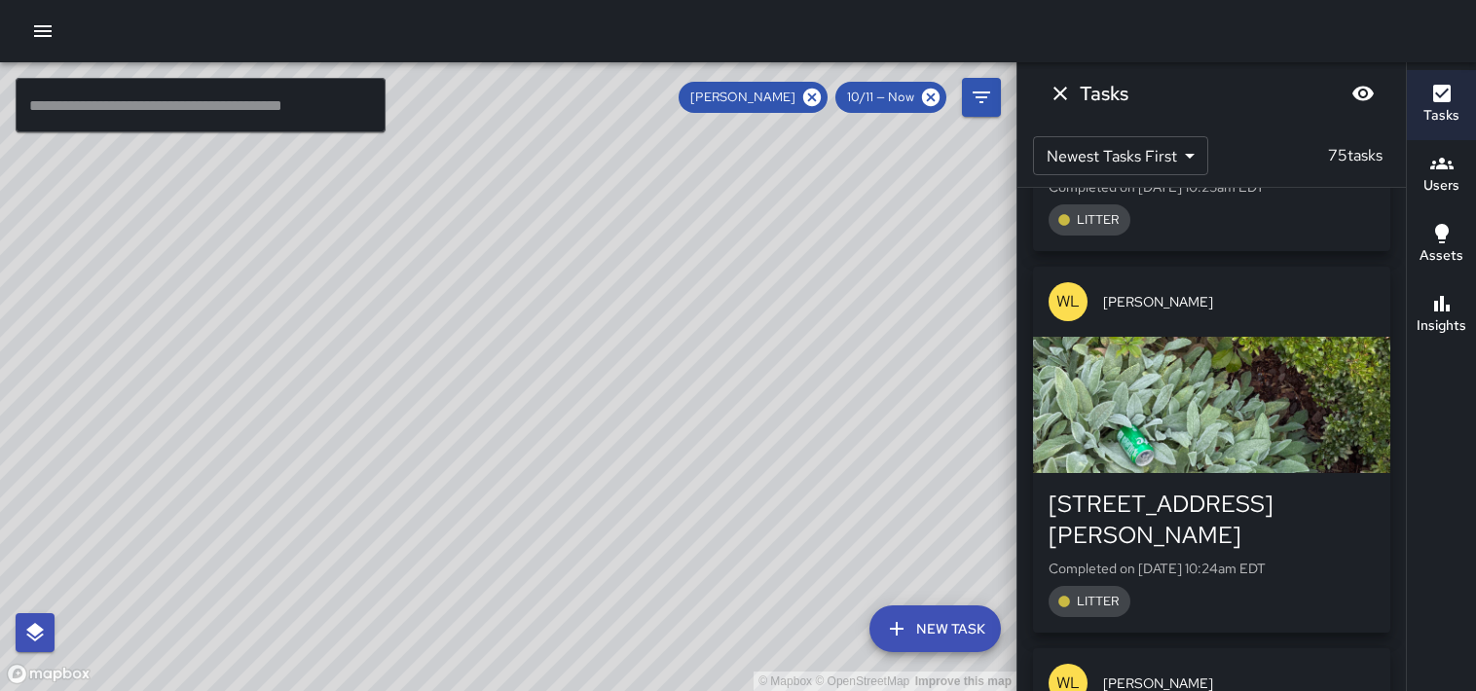
scroll to position [17985, 0]
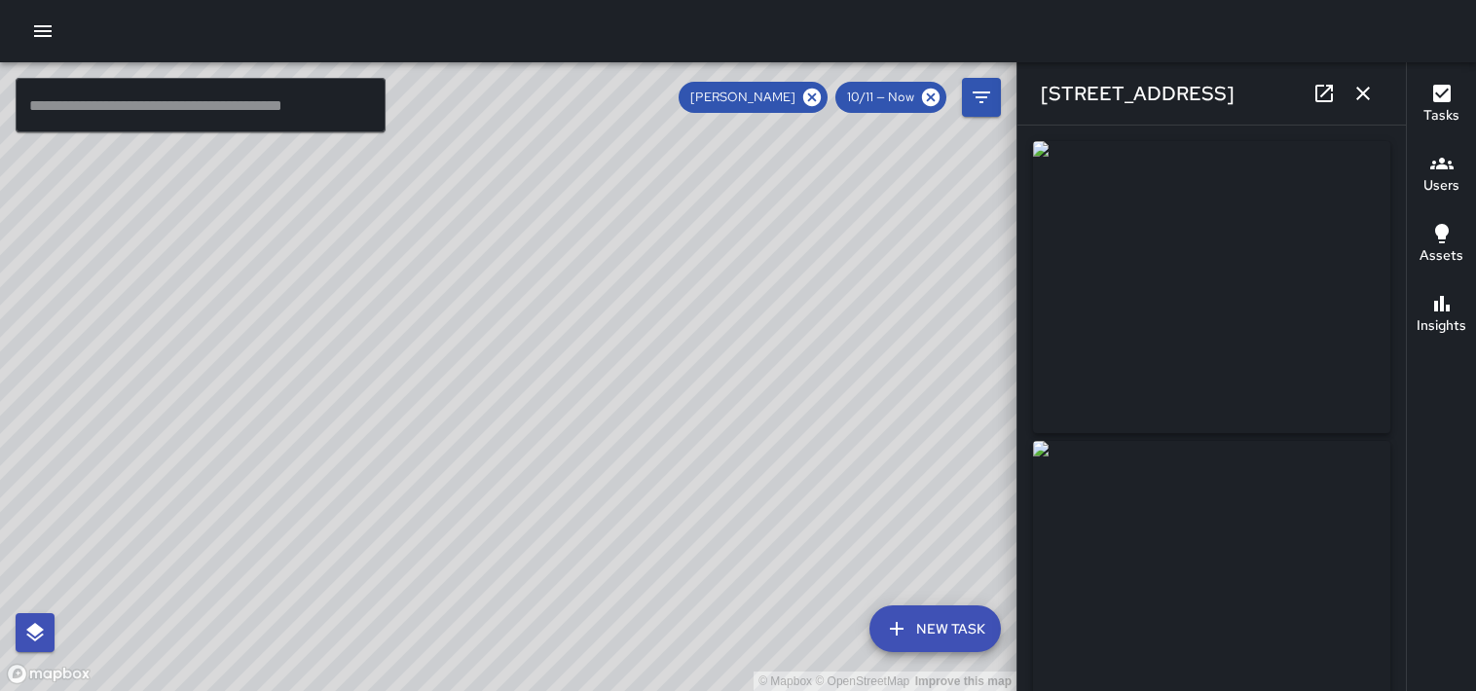
click at [1349, 103] on button "button" at bounding box center [1363, 93] width 39 height 39
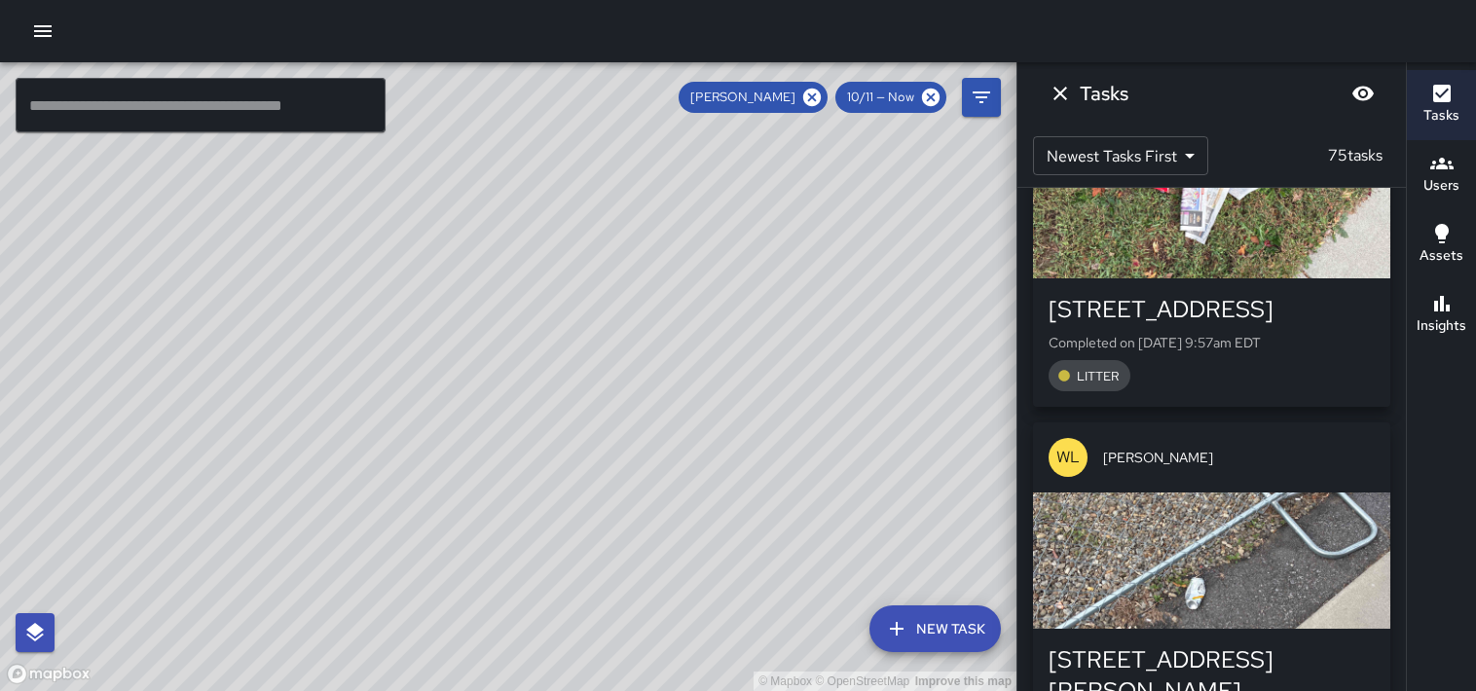
scroll to position [21015, 0]
